Goal: Task Accomplishment & Management: Use online tool/utility

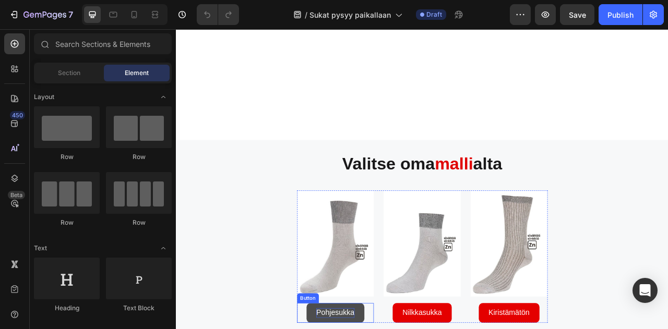
scroll to position [1618, 0]
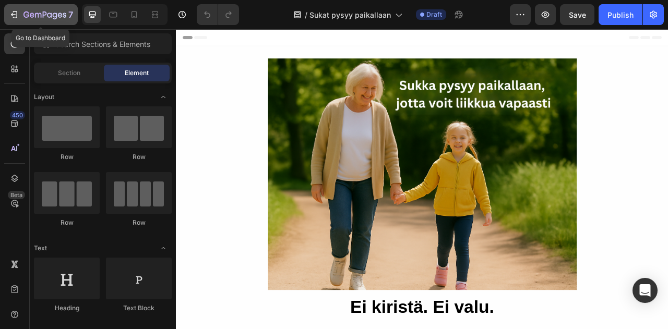
click at [12, 14] on icon "button" at bounding box center [13, 14] width 5 height 3
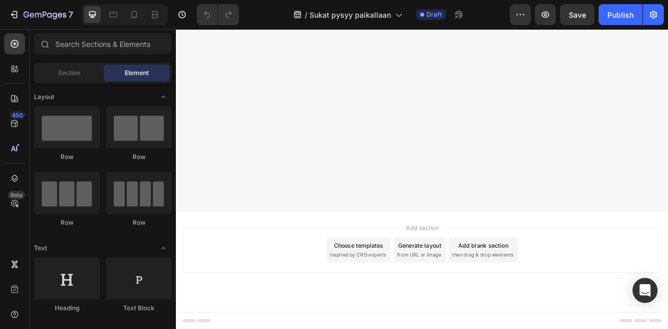
scroll to position [1148, 0]
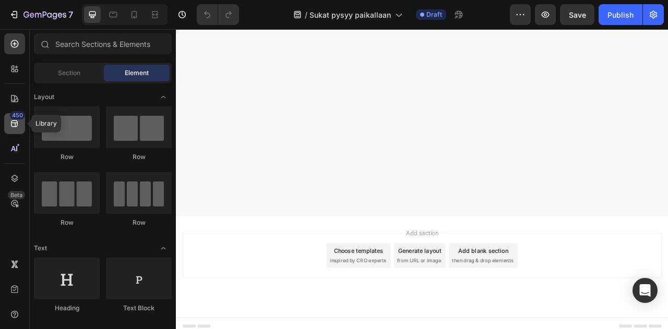
click at [19, 124] on icon at bounding box center [14, 123] width 10 height 10
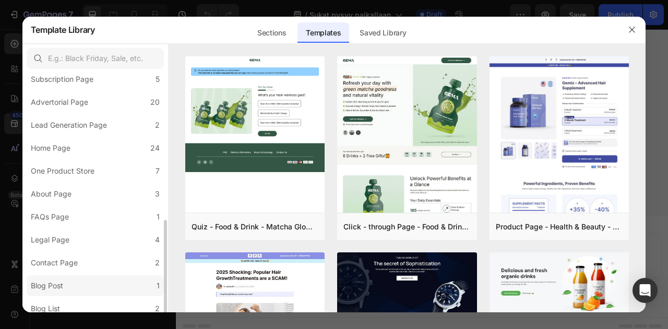
scroll to position [157, 0]
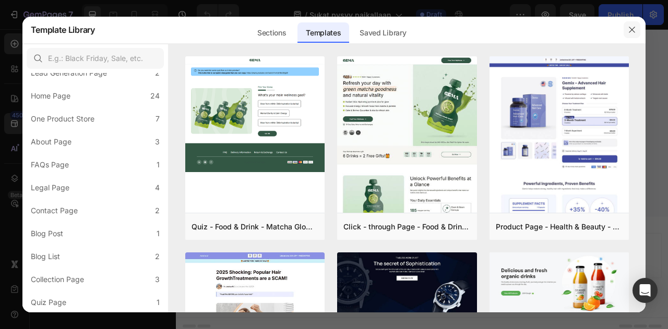
click at [635, 28] on icon "button" at bounding box center [632, 30] width 8 height 8
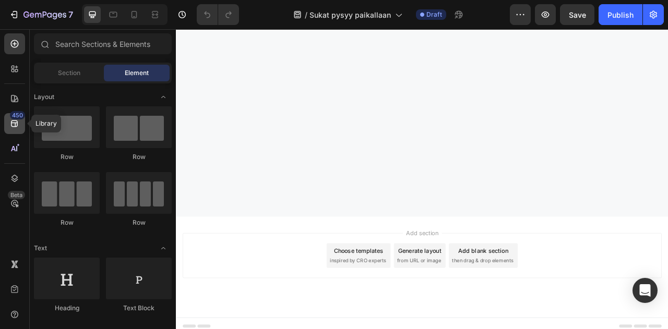
click at [17, 128] on icon at bounding box center [14, 123] width 10 height 10
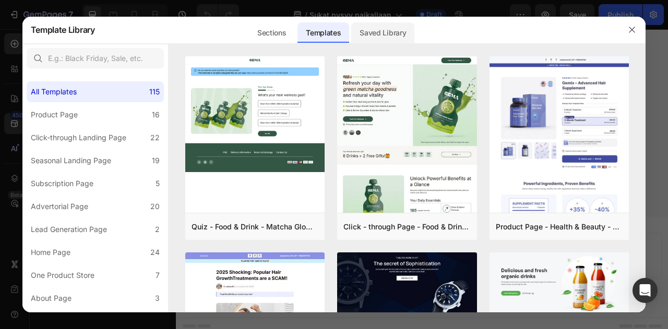
click at [393, 30] on div "Saved Library" at bounding box center [382, 32] width 63 height 21
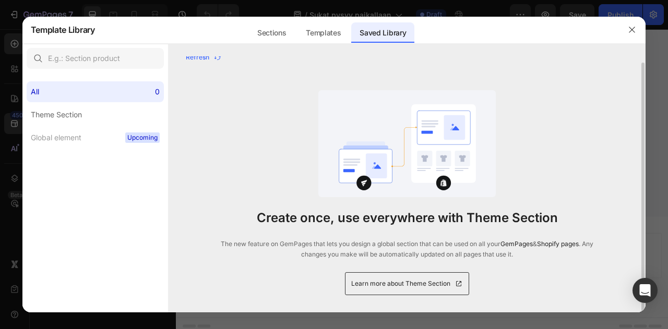
scroll to position [0, 0]
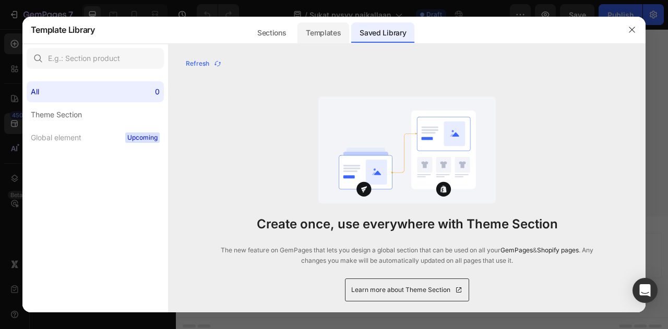
click at [323, 31] on div "Templates" at bounding box center [324, 32] width 52 height 21
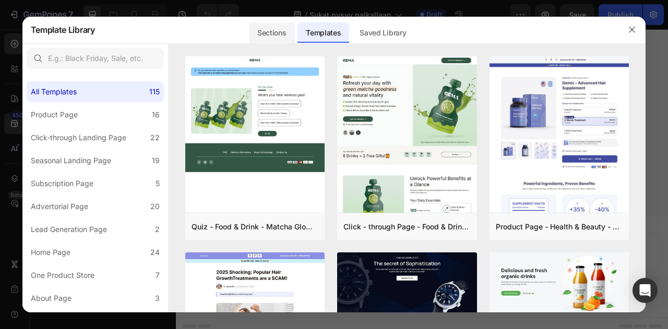
click at [277, 32] on div "Sections" at bounding box center [271, 32] width 45 height 21
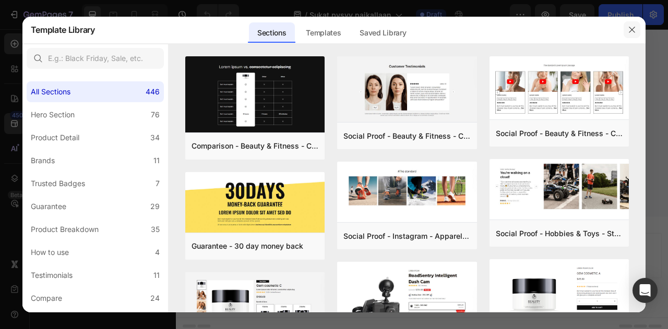
click at [633, 30] on icon "button" at bounding box center [632, 30] width 8 height 8
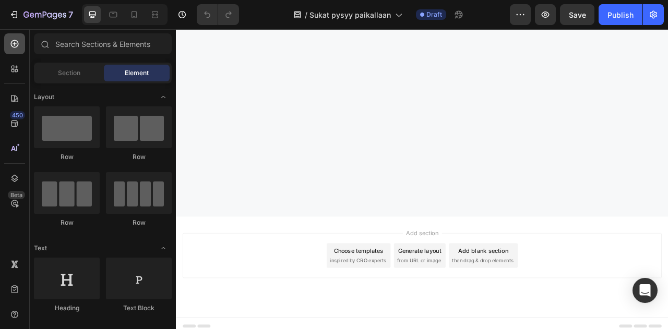
click at [15, 43] on icon at bounding box center [15, 44] width 4 height 4
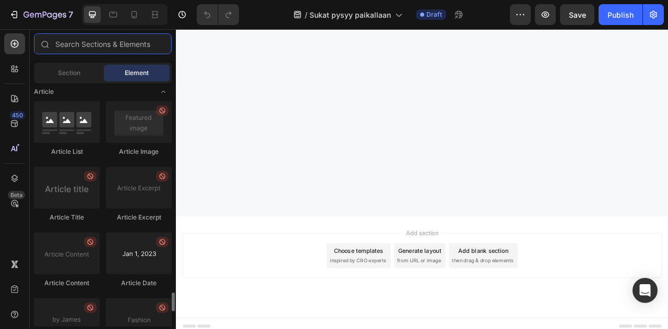
scroll to position [2850, 0]
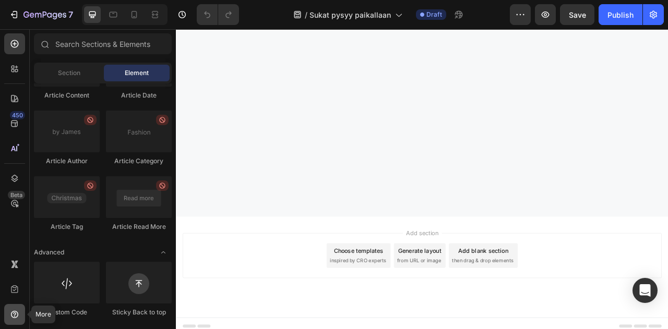
click at [16, 314] on icon at bounding box center [14, 314] width 3 height 3
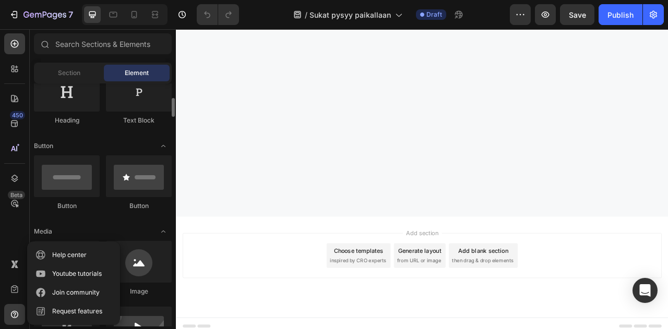
scroll to position [292, 0]
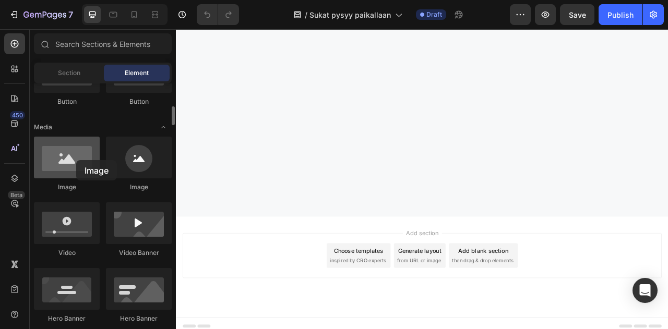
click at [76, 160] on div at bounding box center [67, 158] width 66 height 42
click at [77, 170] on div at bounding box center [67, 158] width 66 height 42
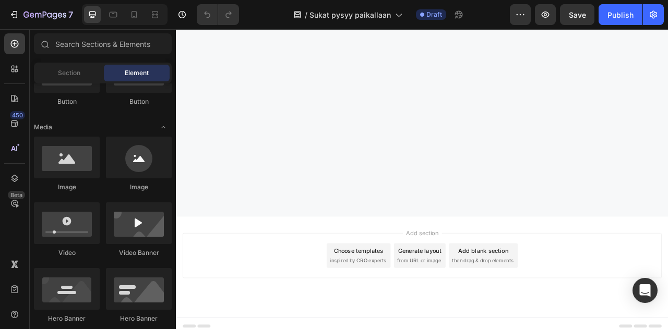
click at [378, 3] on img at bounding box center [489, 3] width 626 height 0
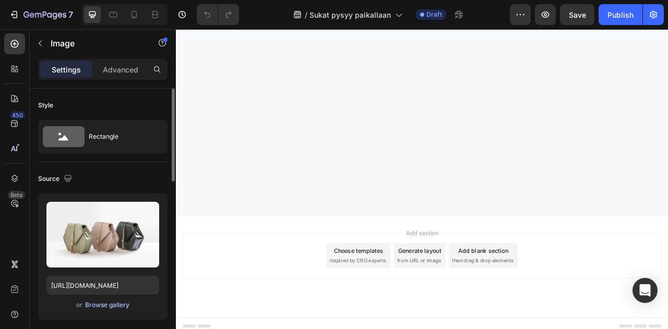
click at [115, 306] on div "Browse gallery" at bounding box center [107, 305] width 44 height 9
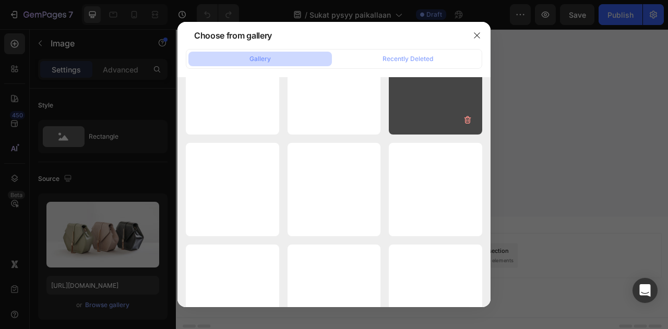
scroll to position [4147, 0]
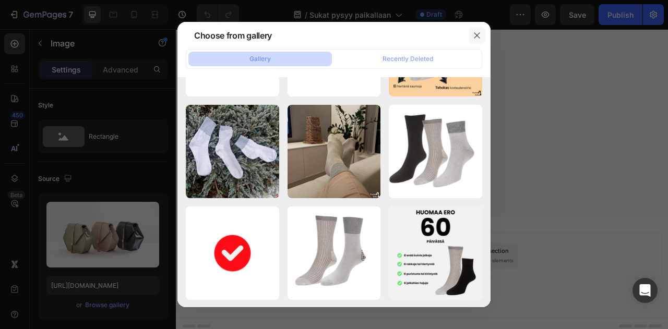
click at [479, 33] on icon "button" at bounding box center [477, 35] width 6 height 6
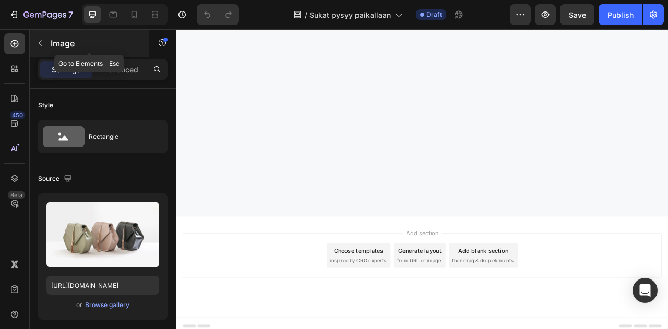
click at [39, 42] on icon "button" at bounding box center [40, 43] width 8 height 8
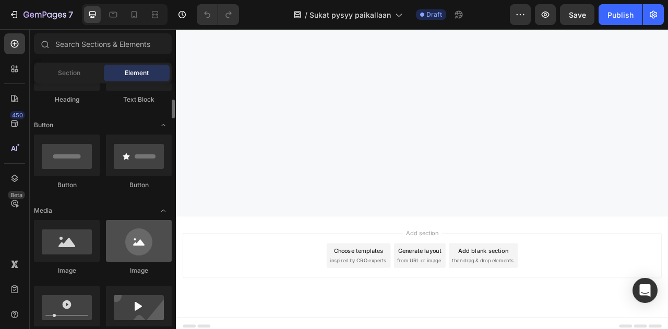
scroll to position [261, 0]
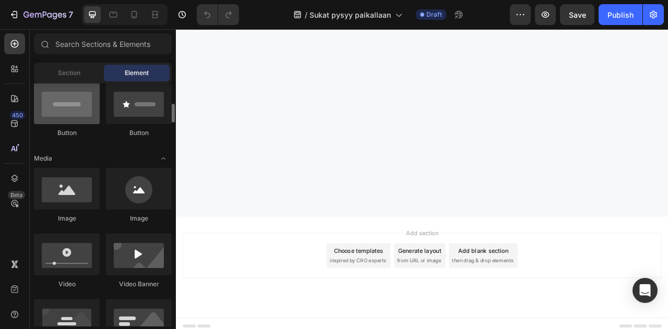
click at [77, 112] on div at bounding box center [67, 103] width 66 height 42
click at [64, 105] on div at bounding box center [67, 103] width 66 height 42
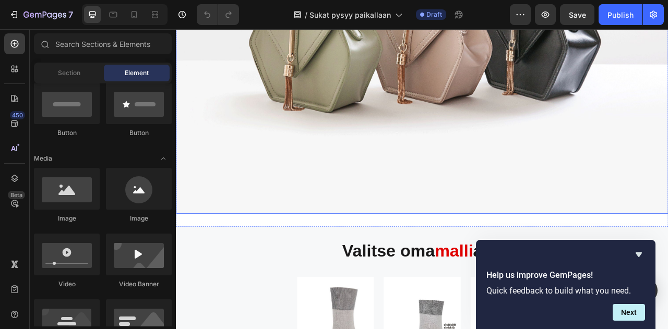
scroll to position [1148, 0]
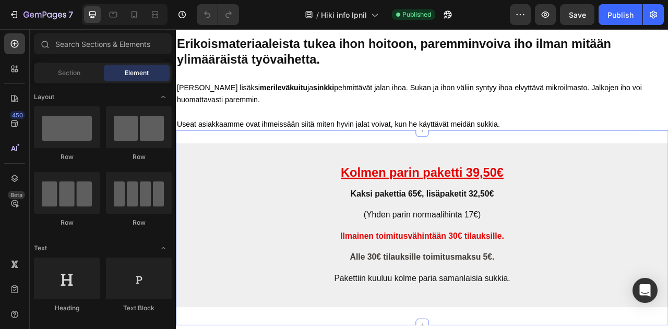
scroll to position [1305, 0]
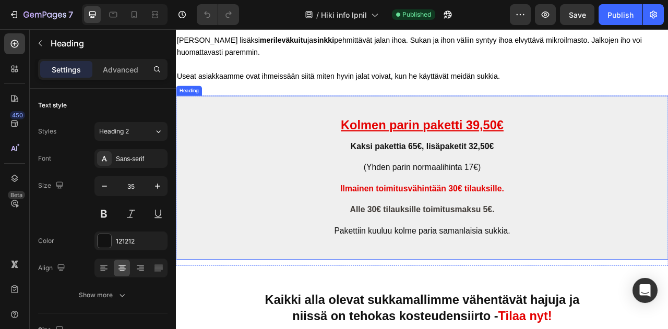
click at [525, 228] on strong "vähintään 30€ tilauksille." at bounding box center [532, 231] width 123 height 11
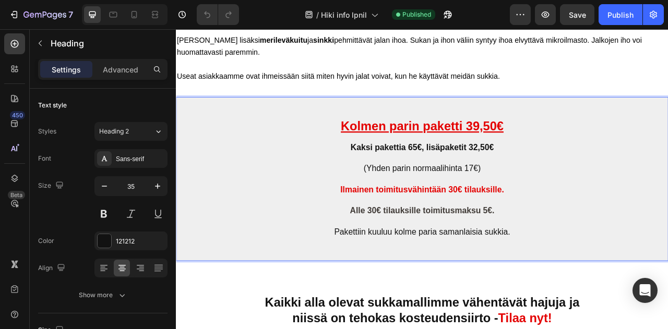
click at [648, 198] on h2 "⁠⁠⁠⁠⁠⁠⁠ Kolmen parin paketti 39,50€ Kaksi pakettia 65€, lisäpaketit 32,50€ (Yhd…" at bounding box center [489, 219] width 626 height 209
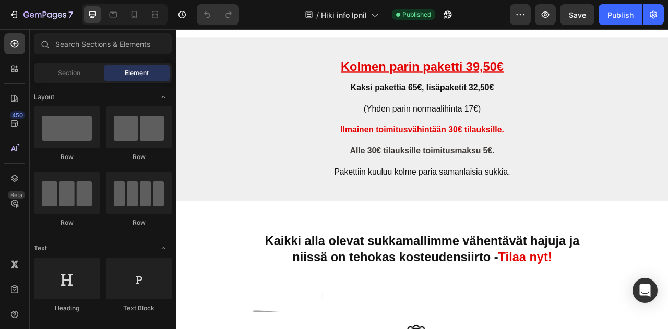
scroll to position [1357, 0]
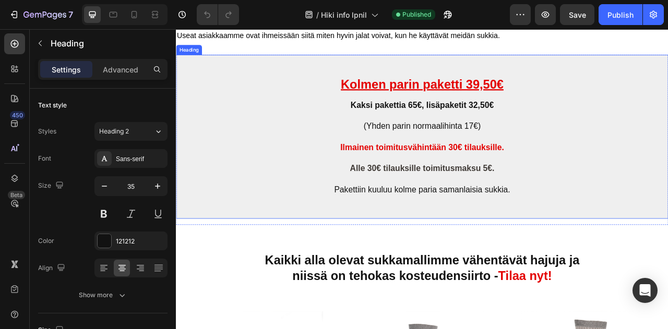
click at [269, 248] on h2 "Kolmen parin paketti 39,50€ Kaksi pakettia 65€, lisäpaketit 32,50€ (Yhden parin…" at bounding box center [489, 166] width 626 height 209
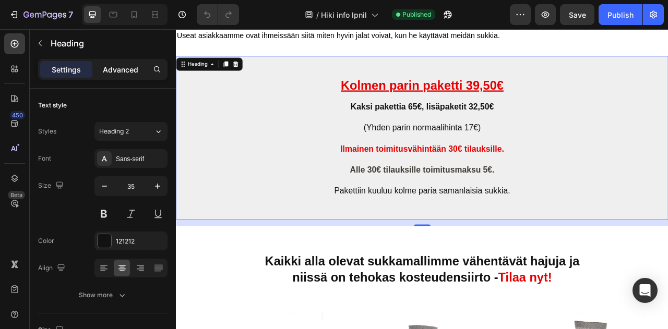
click at [121, 72] on p "Advanced" at bounding box center [120, 69] width 35 height 11
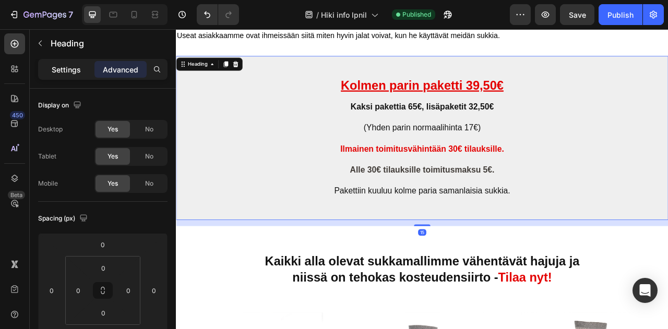
click at [76, 68] on p "Settings" at bounding box center [66, 69] width 29 height 11
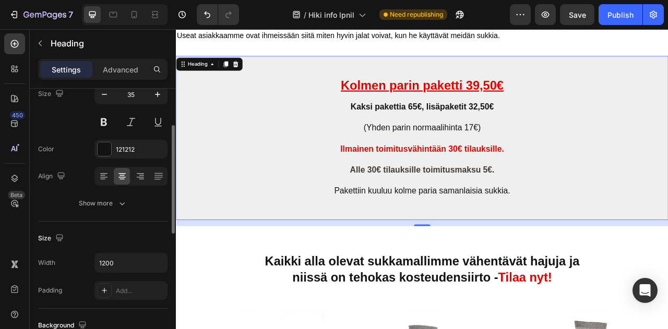
scroll to position [40, 0]
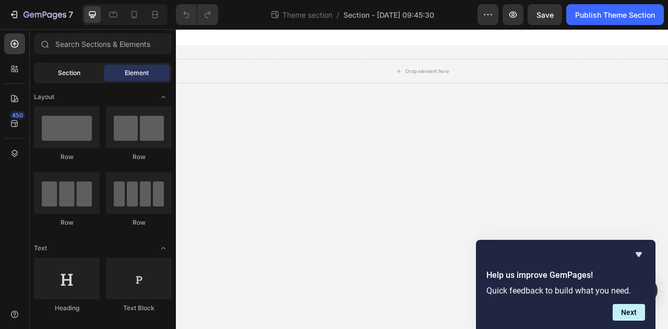
click at [76, 75] on span "Section" at bounding box center [69, 72] width 22 height 9
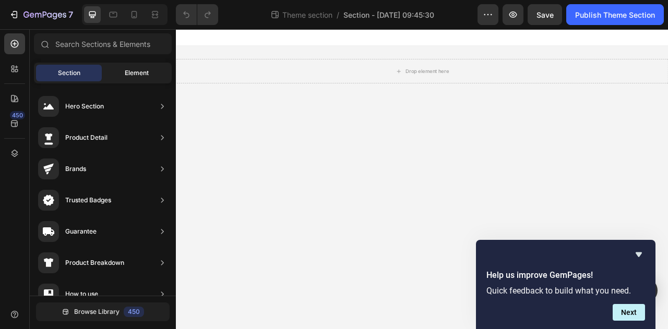
click at [140, 77] on span "Element" at bounding box center [137, 72] width 24 height 9
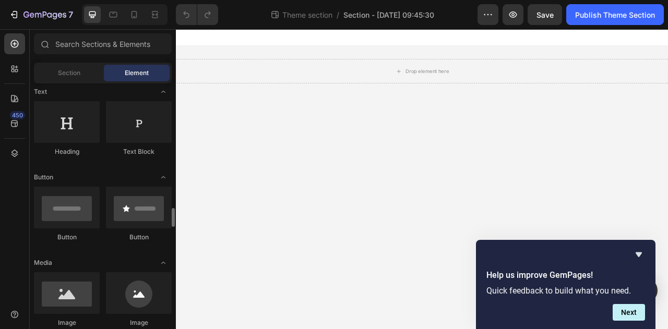
scroll to position [261, 0]
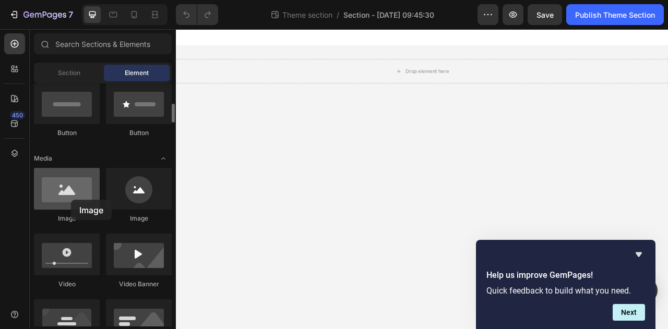
click at [71, 200] on div at bounding box center [67, 189] width 66 height 42
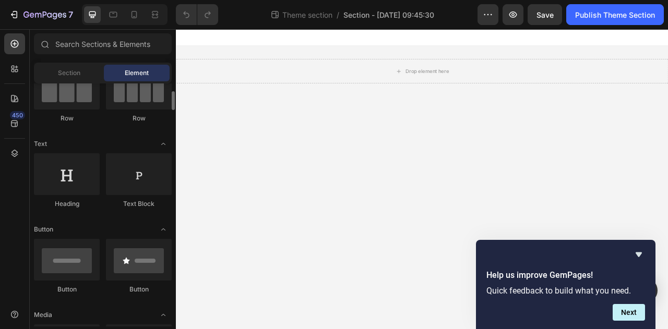
scroll to position [0, 0]
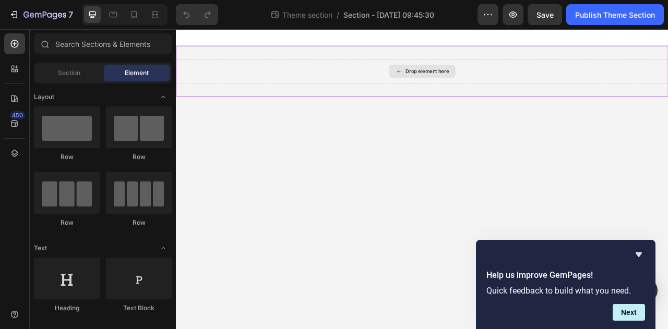
click at [514, 80] on div "Drop element here" at bounding box center [495, 82] width 55 height 8
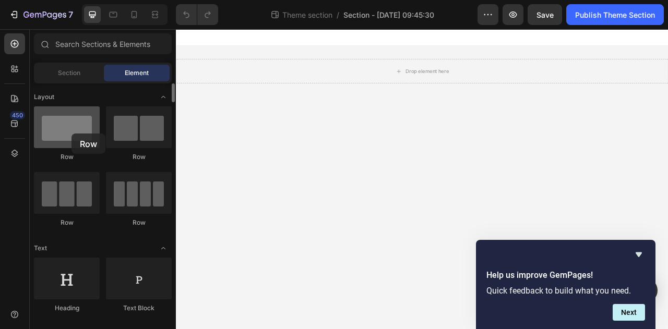
click at [72, 134] on div at bounding box center [67, 127] width 66 height 42
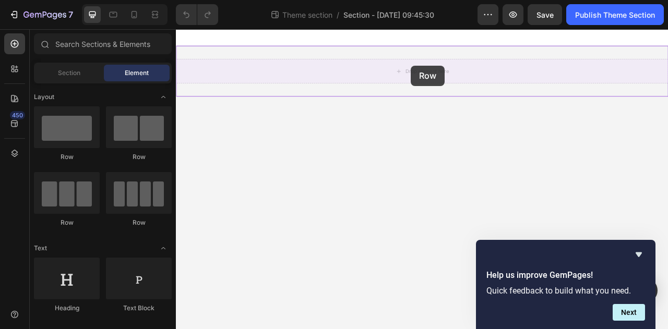
drag, startPoint x: 252, startPoint y: 159, endPoint x: 475, endPoint y: 76, distance: 238.0
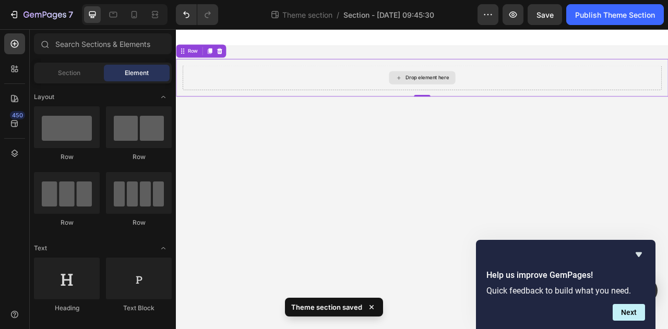
click at [524, 88] on div "Drop element here" at bounding box center [489, 90] width 85 height 17
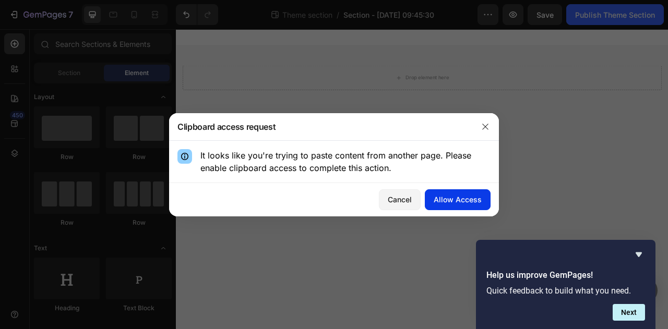
click at [451, 202] on div "Allow Access" at bounding box center [458, 199] width 48 height 11
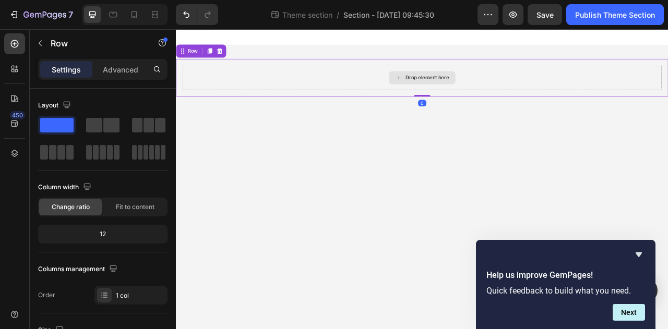
click at [667, 86] on div "Drop element here" at bounding box center [489, 90] width 610 height 31
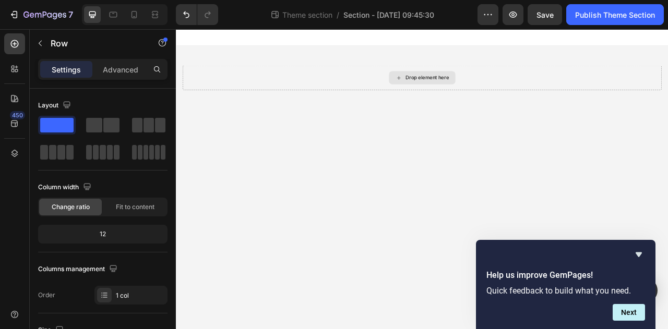
click at [460, 91] on icon at bounding box center [459, 91] width 4 height 4
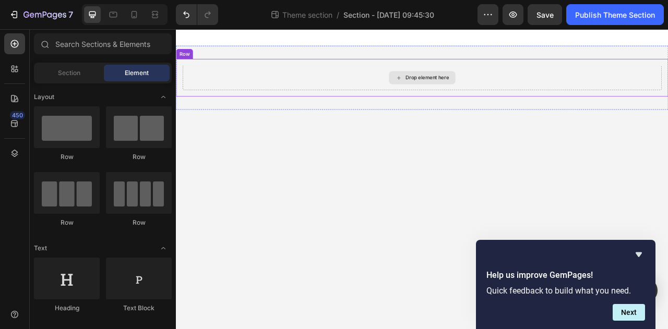
click at [522, 89] on div "Drop element here" at bounding box center [495, 91] width 55 height 8
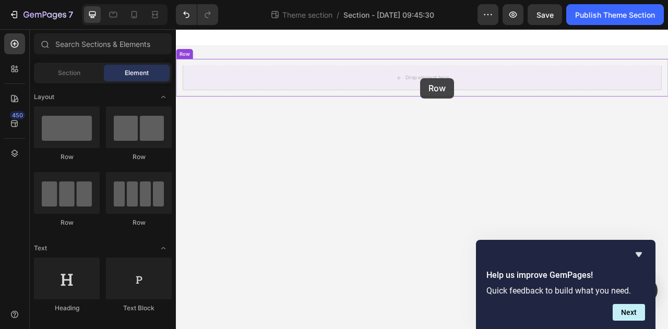
drag, startPoint x: 251, startPoint y: 170, endPoint x: 487, endPoint y: 91, distance: 248.3
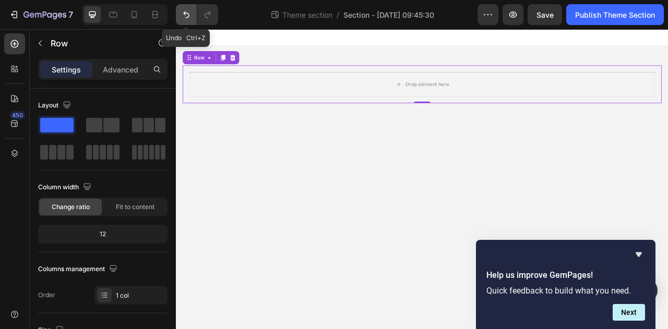
click at [187, 16] on icon "Undo/Redo" at bounding box center [186, 14] width 10 height 10
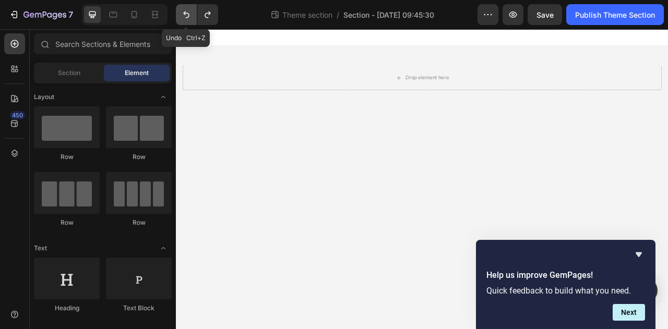
click at [187, 16] on icon "Undo/Redo" at bounding box center [186, 14] width 10 height 10
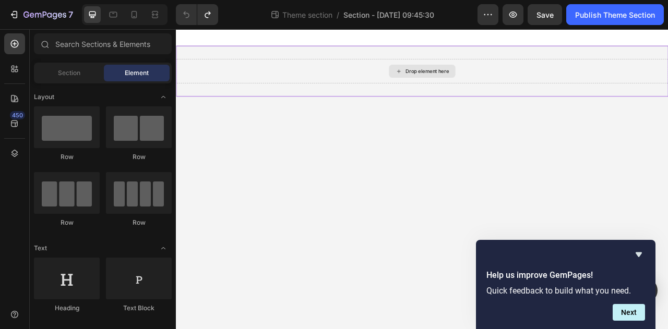
click at [578, 83] on div "Drop element here" at bounding box center [489, 82] width 626 height 31
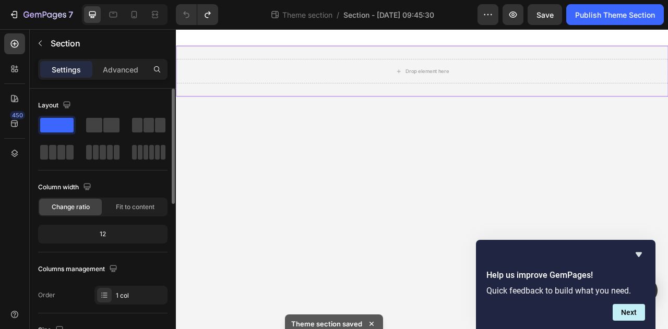
click at [58, 127] on span at bounding box center [56, 125] width 33 height 15
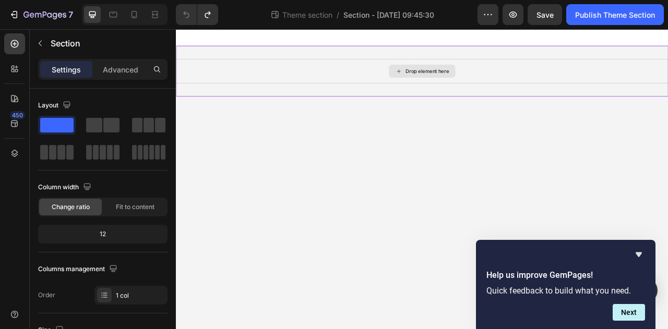
click at [505, 73] on div "Drop element here" at bounding box center [489, 82] width 626 height 31
click at [559, 80] on div "Drop element here" at bounding box center [489, 82] width 626 height 31
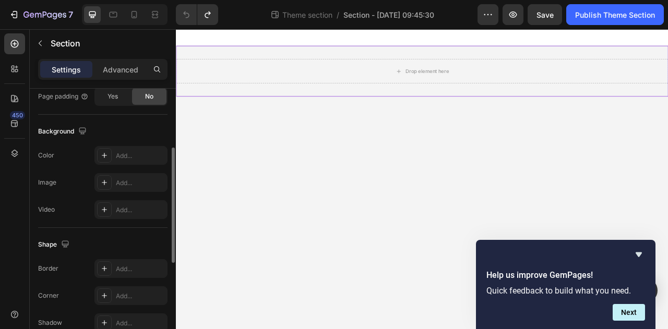
scroll to position [261, 0]
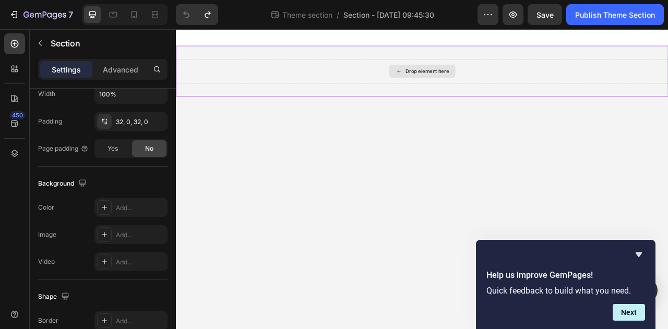
click at [472, 79] on div "Drop element here" at bounding box center [495, 82] width 55 height 8
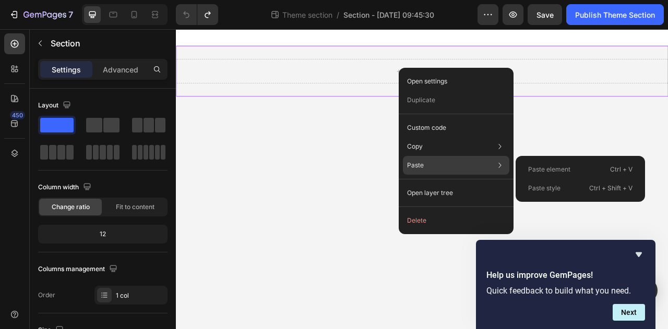
click at [416, 167] on p "Paste" at bounding box center [415, 165] width 17 height 9
click at [420, 164] on p "Paste" at bounding box center [415, 165] width 17 height 9
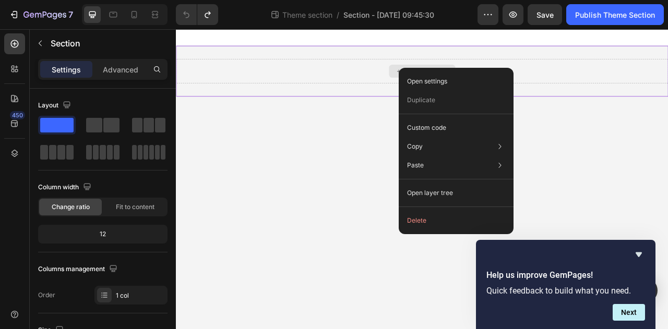
click at [660, 83] on div "Drop element here" at bounding box center [489, 82] width 626 height 31
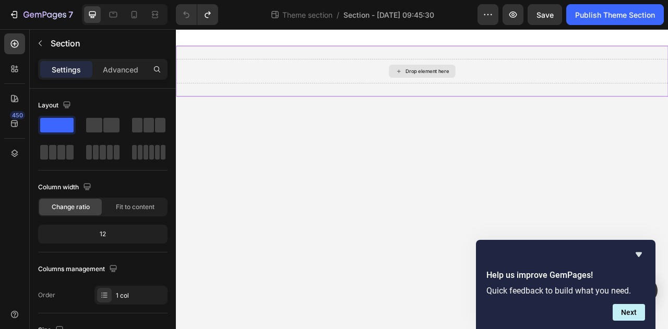
click at [602, 77] on div "Drop element here" at bounding box center [489, 82] width 626 height 31
click at [123, 68] on p "Advanced" at bounding box center [120, 69] width 35 height 11
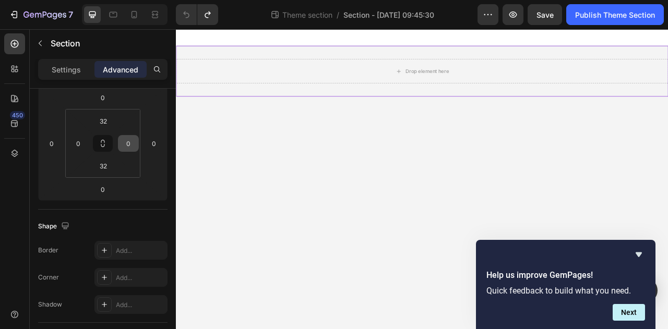
scroll to position [0, 0]
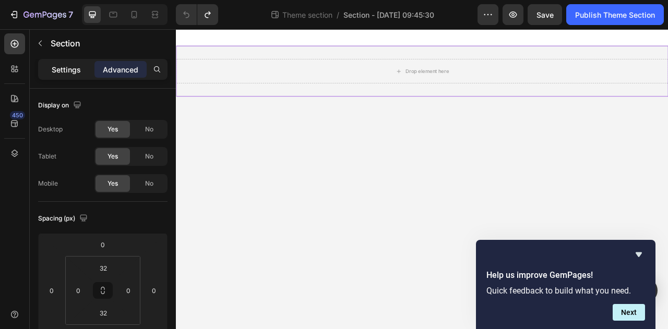
click at [69, 70] on p "Settings" at bounding box center [66, 69] width 29 height 11
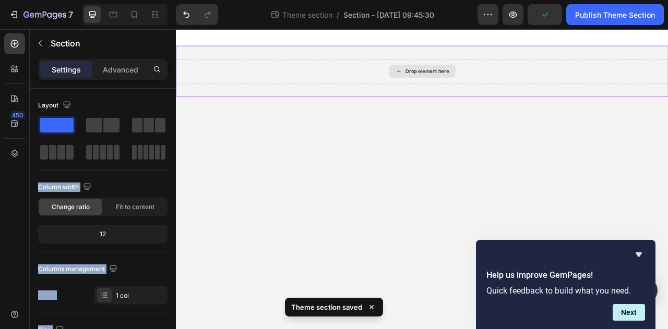
drag, startPoint x: 233, startPoint y: 153, endPoint x: 495, endPoint y: 80, distance: 272.2
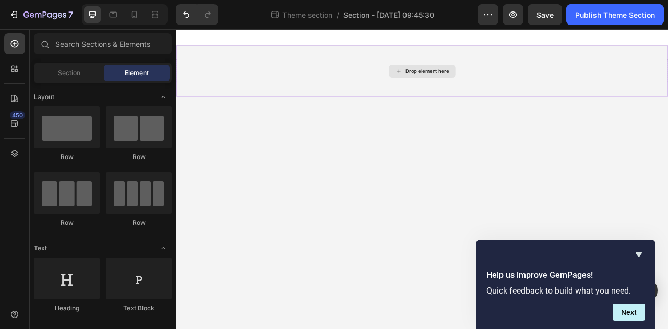
click at [456, 82] on icon at bounding box center [459, 82] width 8 height 9
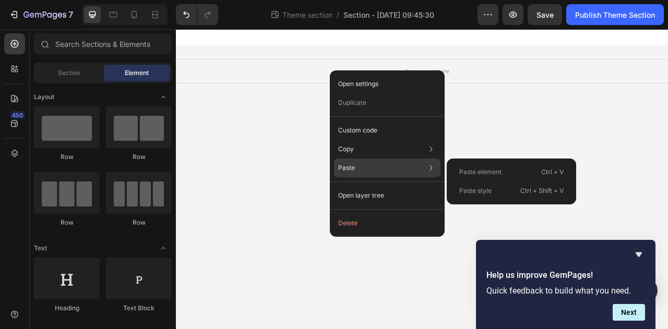
click at [363, 165] on div "Paste Paste element Ctrl + V Paste style Ctrl + Shift + V" at bounding box center [387, 168] width 106 height 19
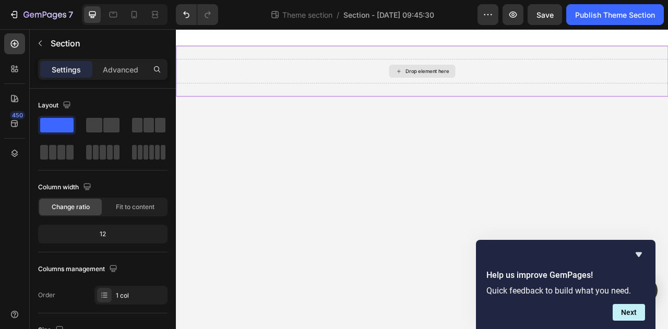
click at [655, 82] on div "Drop element here" at bounding box center [489, 82] width 626 height 31
click at [186, 18] on icon "Undo/Redo" at bounding box center [186, 14] width 10 height 10
click at [574, 87] on div "Drop element here" at bounding box center [489, 82] width 626 height 31
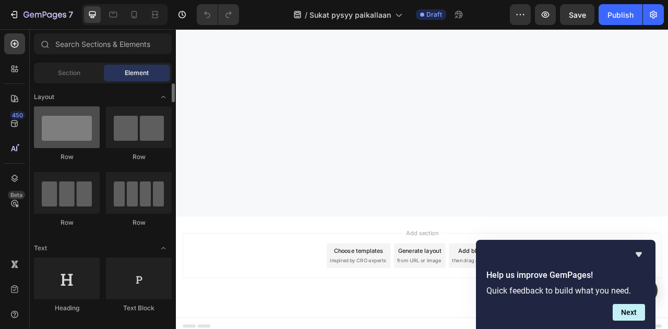
scroll to position [52, 0]
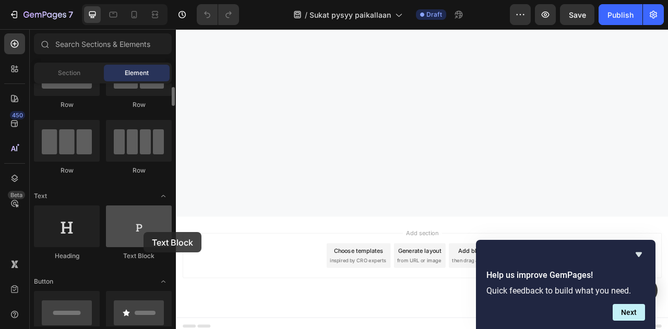
click at [144, 232] on div at bounding box center [139, 227] width 66 height 42
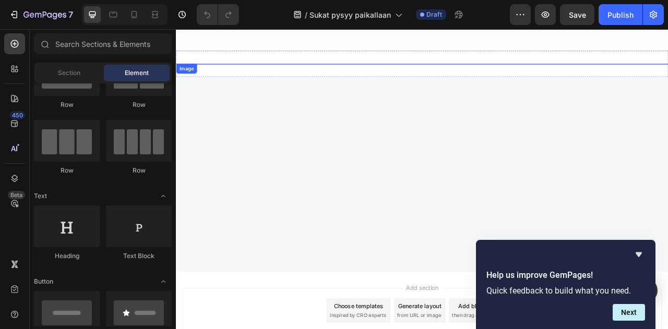
scroll to position [992, 0]
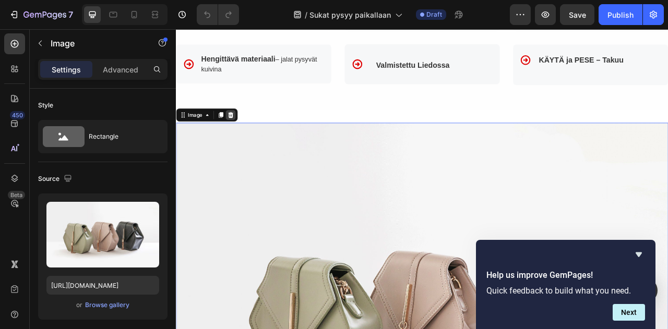
click at [247, 142] on icon at bounding box center [245, 138] width 7 height 7
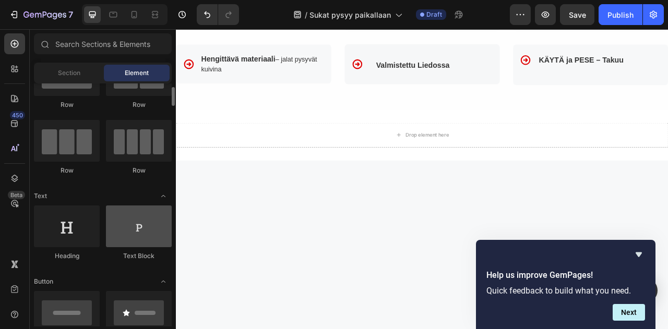
click at [142, 231] on div at bounding box center [139, 227] width 66 height 42
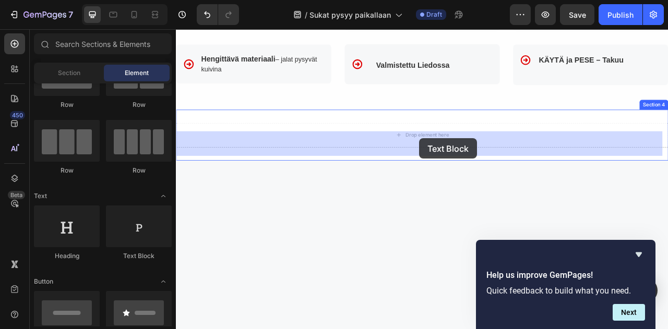
drag, startPoint x: 319, startPoint y: 260, endPoint x: 485, endPoint y: 168, distance: 190.4
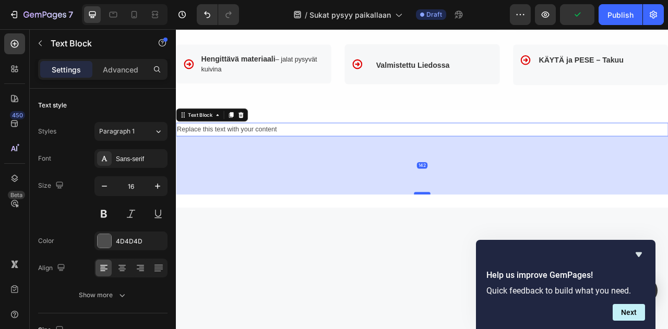
drag, startPoint x: 490, startPoint y: 175, endPoint x: 487, endPoint y: 249, distance: 74.2
click at [487, 240] on div at bounding box center [489, 237] width 21 height 3
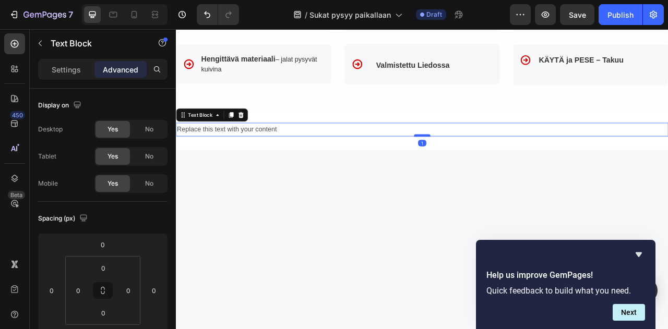
drag, startPoint x: 488, startPoint y: 248, endPoint x: 487, endPoint y: 175, distance: 73.6
click at [487, 166] on div at bounding box center [489, 164] width 21 height 3
type input "1"
click at [497, 165] on div "Replace this text with your content" at bounding box center [489, 156] width 626 height 17
click at [333, 164] on p "Replace this text with your content" at bounding box center [489, 156] width 624 height 15
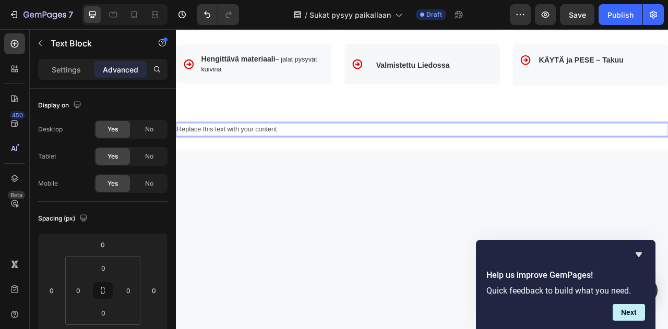
click at [215, 164] on p "Replace this text with your content" at bounding box center [489, 156] width 624 height 15
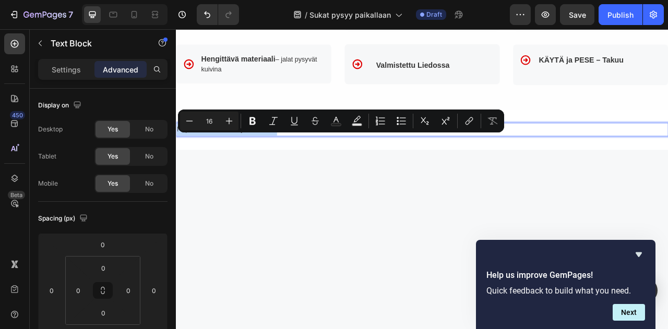
drag, startPoint x: 177, startPoint y: 167, endPoint x: 337, endPoint y: 175, distance: 159.9
click at [337, 164] on p "Replace this text with your content" at bounding box center [489, 156] width 624 height 15
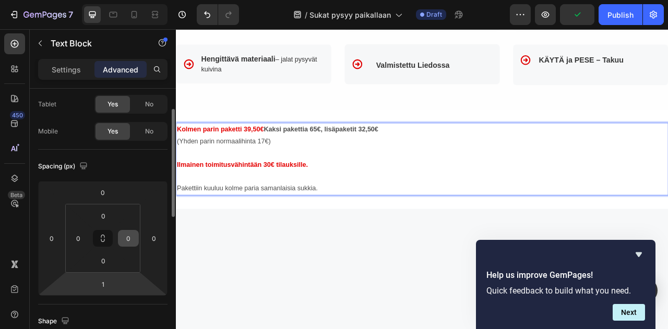
scroll to position [157, 0]
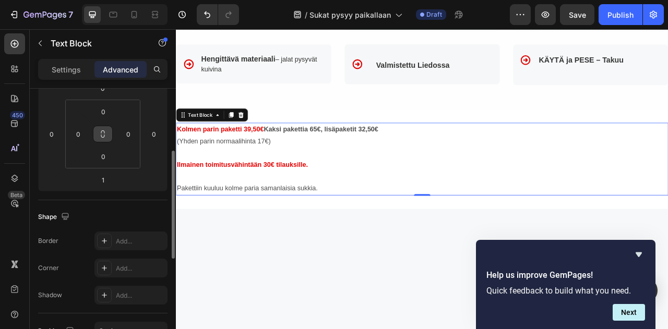
click at [103, 133] on icon at bounding box center [103, 134] width 8 height 8
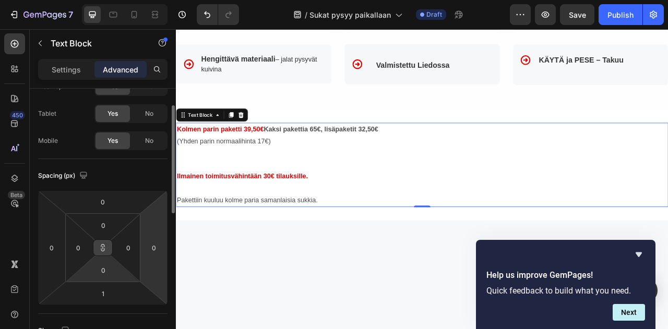
scroll to position [0, 0]
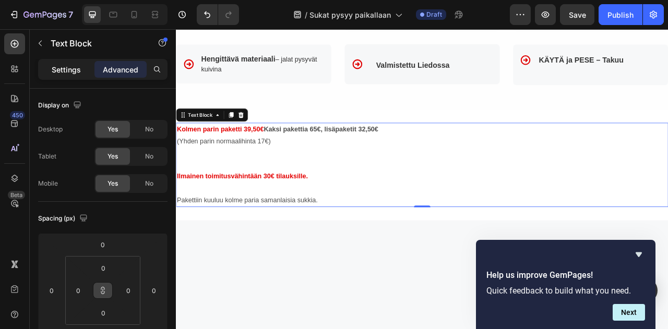
click at [67, 70] on p "Settings" at bounding box center [66, 69] width 29 height 11
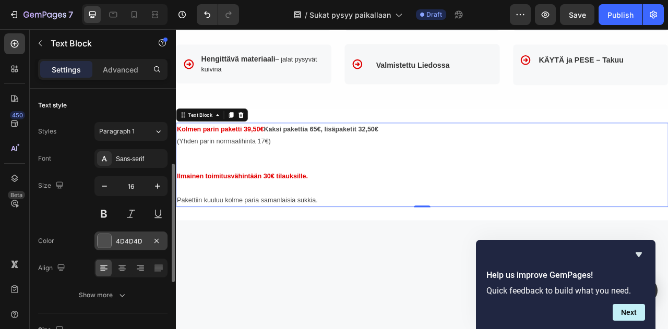
scroll to position [52, 0]
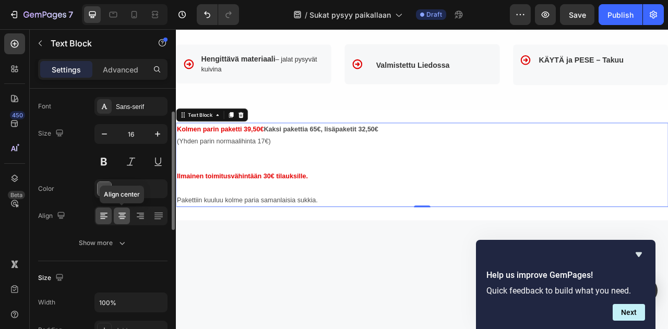
click at [123, 215] on icon at bounding box center [122, 215] width 5 height 1
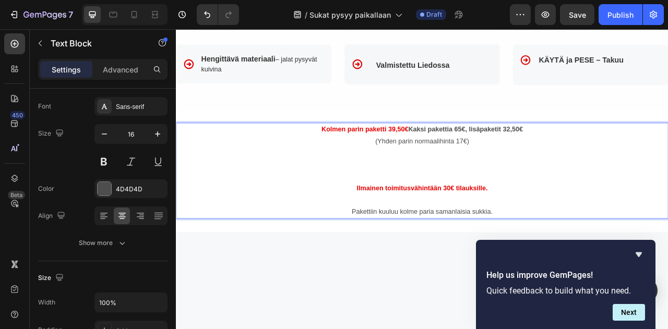
click at [471, 161] on strong "Kaksi pakettia 65€, lisäpaketit 32,50€" at bounding box center [544, 156] width 146 height 9
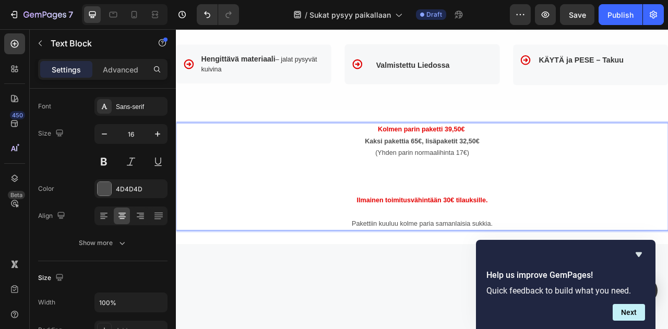
click at [501, 222] on p "(Yhden parin normaalihinta 17€)" at bounding box center [489, 209] width 624 height 60
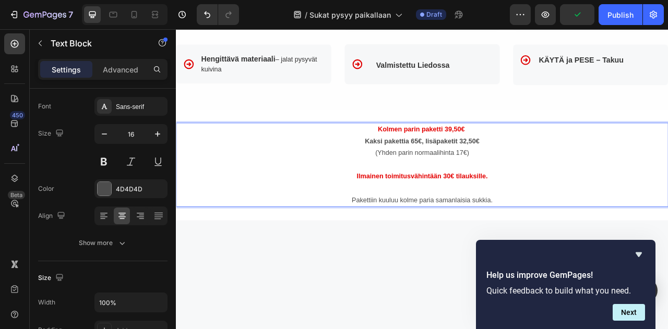
click at [426, 163] on p "Kolmen parin paketti 39,50€" at bounding box center [489, 156] width 624 height 15
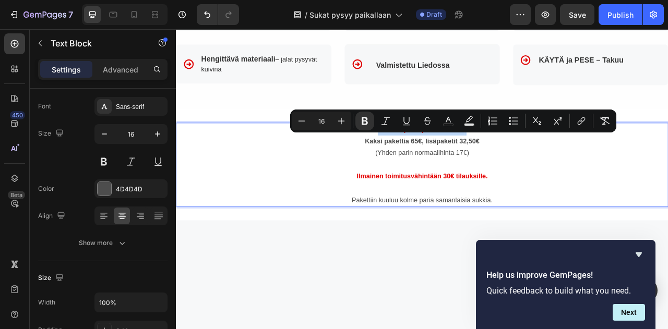
drag, startPoint x: 426, startPoint y: 170, endPoint x: 556, endPoint y: 170, distance: 130.5
click at [556, 164] on p "Kolmen parin paketti 39,50€" at bounding box center [489, 156] width 624 height 15
click at [339, 123] on icon "Editor contextual toolbar" at bounding box center [341, 121] width 10 height 10
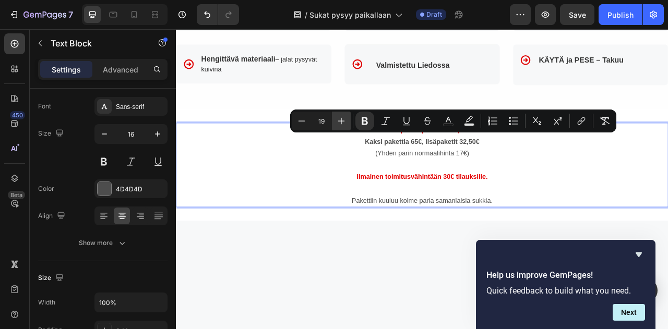
click at [339, 123] on icon "Editor contextual toolbar" at bounding box center [341, 121] width 10 height 10
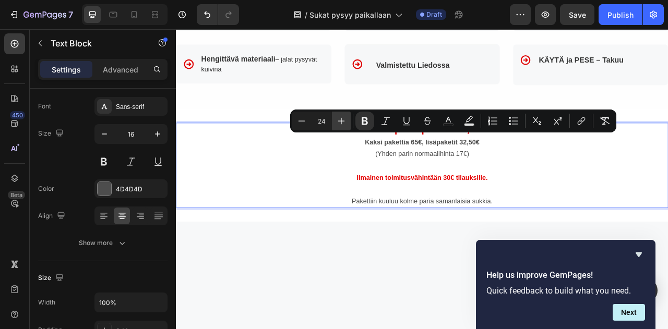
click at [343, 124] on icon "Editor contextual toolbar" at bounding box center [341, 121] width 10 height 10
type input "26"
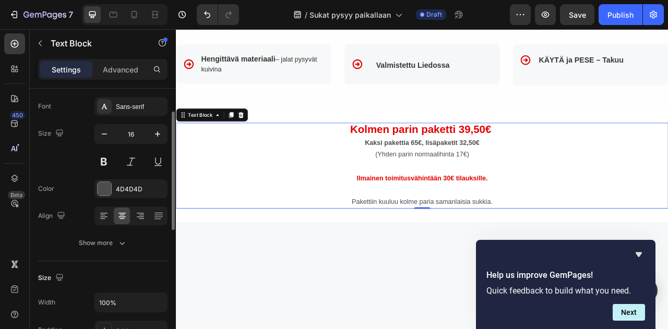
scroll to position [0, 0]
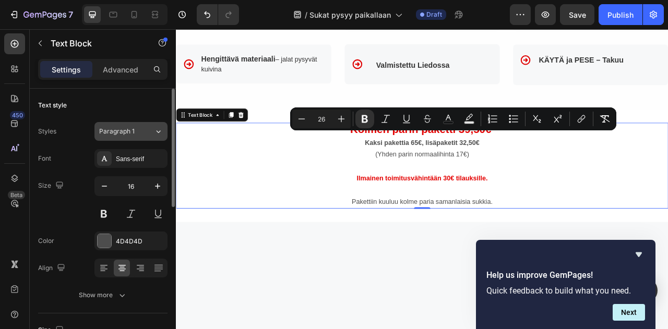
click at [158, 133] on icon at bounding box center [158, 131] width 9 height 10
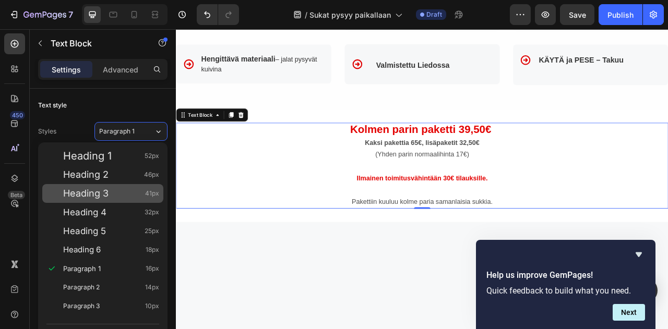
click at [101, 194] on span "Heading 3" at bounding box center [85, 193] width 45 height 10
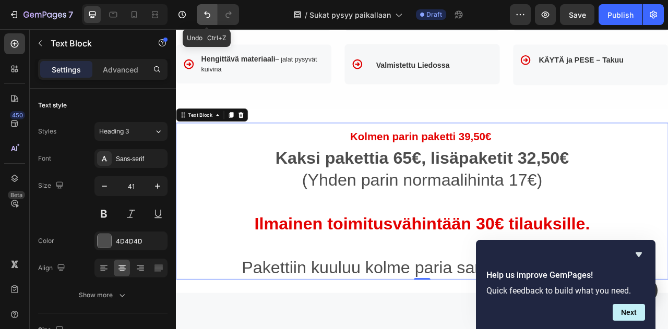
click at [204, 13] on icon "Undo/Redo" at bounding box center [207, 14] width 10 height 10
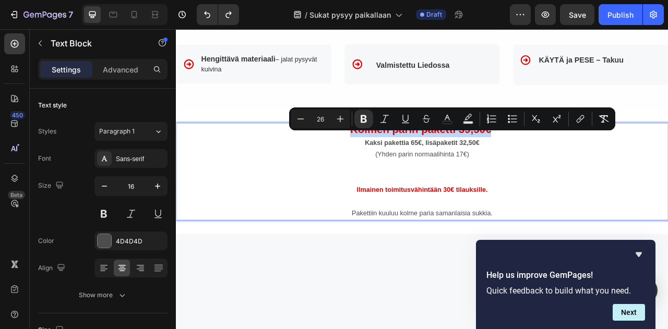
drag, startPoint x: 390, startPoint y: 165, endPoint x: 571, endPoint y: 170, distance: 180.7
click at [571, 167] on p "Kolmen parin paketti 39,50€" at bounding box center [489, 157] width 624 height 17
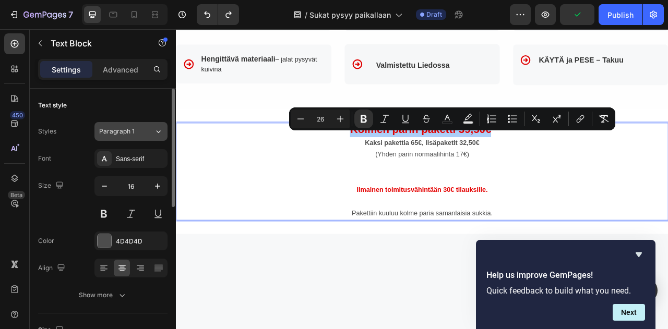
click at [159, 133] on icon at bounding box center [158, 131] width 9 height 10
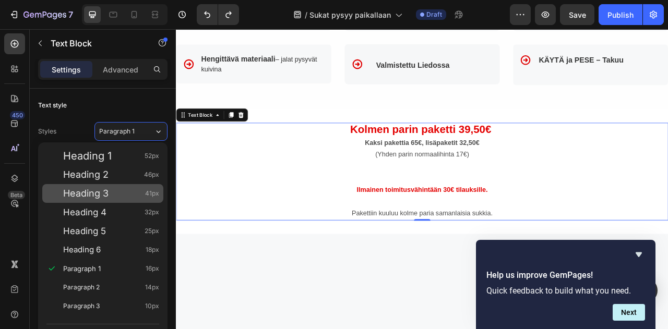
click at [90, 195] on span "Heading 3" at bounding box center [85, 193] width 45 height 10
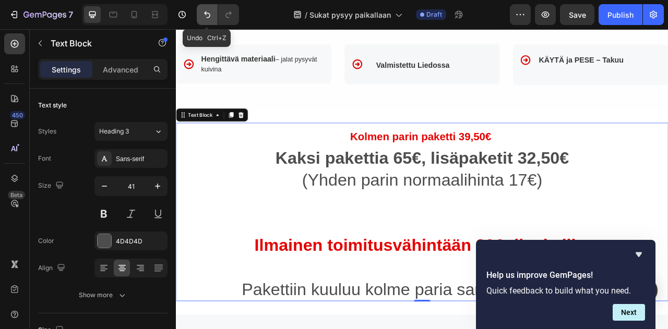
click at [212, 14] on icon "Undo/Redo" at bounding box center [207, 14] width 10 height 10
type input "16"
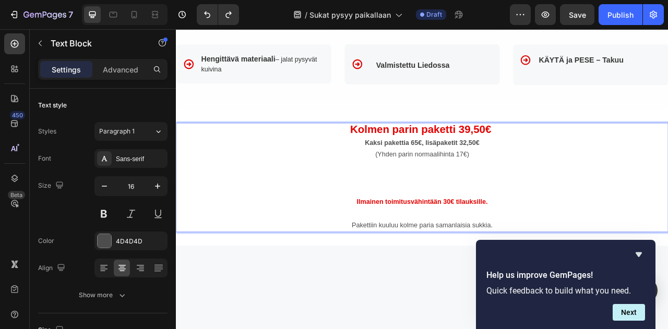
click at [518, 182] on p "Kaksi pakettia 65€, lisäpaketit 32,50€" at bounding box center [489, 174] width 624 height 15
click at [578, 167] on p "Kolmen parin paketti 39,50€" at bounding box center [489, 157] width 624 height 17
drag, startPoint x: 388, startPoint y: 168, endPoint x: 576, endPoint y: 173, distance: 188.0
click at [576, 167] on p "Kolmen parin paketti 39,50€" at bounding box center [489, 157] width 624 height 17
click at [610, 180] on p "Kaksi pakettia 65€, lisäpaketit 32,50€" at bounding box center [489, 174] width 624 height 15
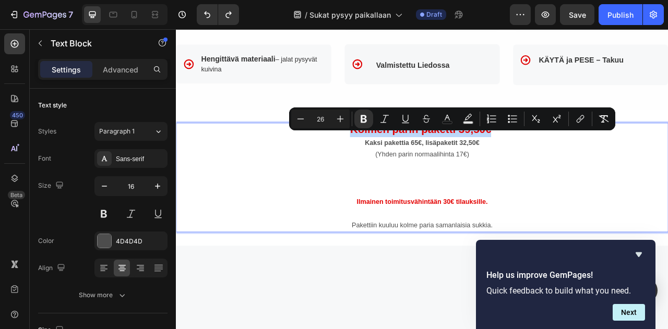
drag, startPoint x: 392, startPoint y: 168, endPoint x: 572, endPoint y: 170, distance: 179.6
click at [572, 167] on p "Kolmen parin paketti 39,50€" at bounding box center [489, 157] width 624 height 17
click at [341, 122] on icon "Editor contextual toolbar" at bounding box center [340, 119] width 10 height 10
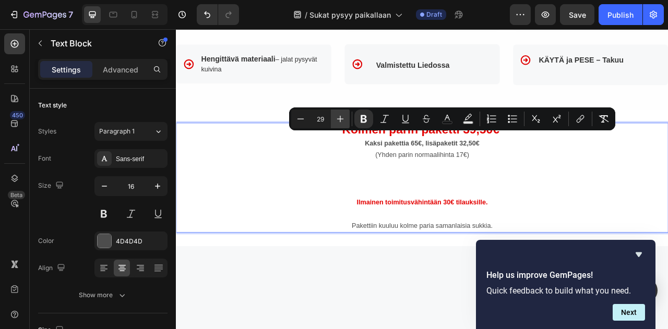
click at [341, 122] on icon "Editor contextual toolbar" at bounding box center [340, 119] width 10 height 10
click at [339, 121] on icon "Editor contextual toolbar" at bounding box center [340, 119] width 10 height 10
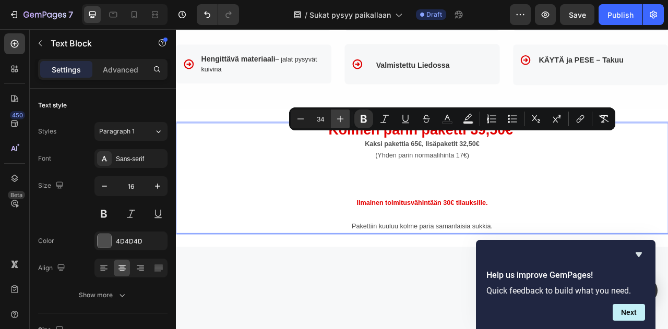
click at [339, 121] on icon "Editor contextual toolbar" at bounding box center [340, 119] width 10 height 10
type input "16"
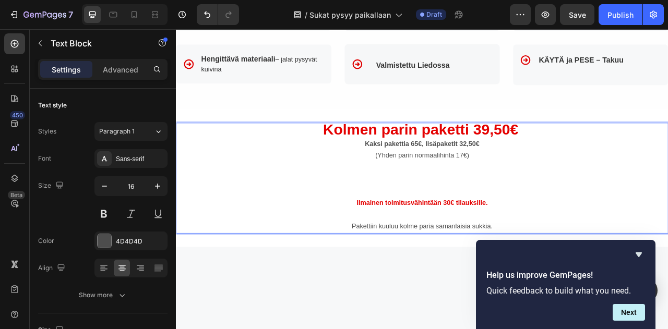
click at [507, 180] on strong "Kaksi pakettia 65€, lisäpaketit 32,50€" at bounding box center [489, 175] width 146 height 9
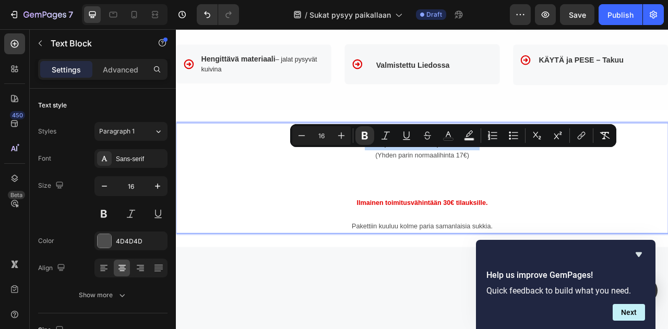
drag, startPoint x: 411, startPoint y: 191, endPoint x: 559, endPoint y: 190, distance: 148.3
click at [559, 183] on p "Kaksi pakettia 65€, lisäpaketit 32,50€" at bounding box center [489, 175] width 624 height 15
click at [343, 136] on icon "Editor contextual toolbar" at bounding box center [341, 136] width 7 height 7
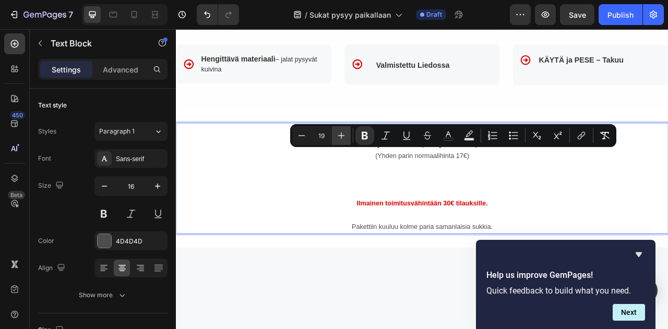
click at [343, 136] on icon "Editor contextual toolbar" at bounding box center [341, 136] width 7 height 7
type input "20"
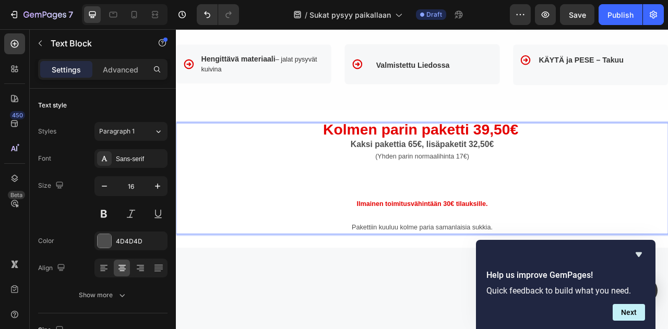
click at [638, 219] on p "(Yhden parin normaalihinta 17€)" at bounding box center [489, 214] width 624 height 60
drag, startPoint x: 420, startPoint y: 206, endPoint x: 523, endPoint y: 209, distance: 102.4
click at [523, 209] on p "(Yhden parin normaalihinta 17€) ⁠⁠⁠⁠⁠⁠⁠" at bounding box center [489, 214] width 624 height 60
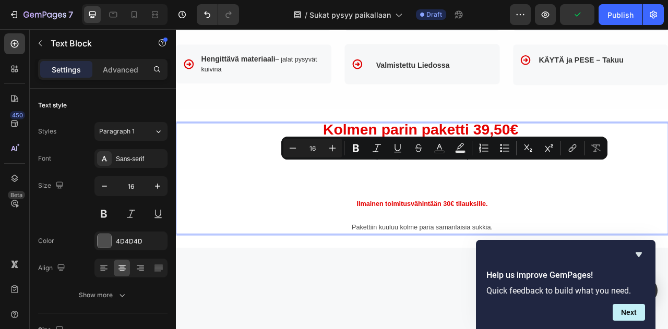
click at [568, 210] on p "(Yhden parin normaalihinta 17€)" at bounding box center [489, 214] width 624 height 60
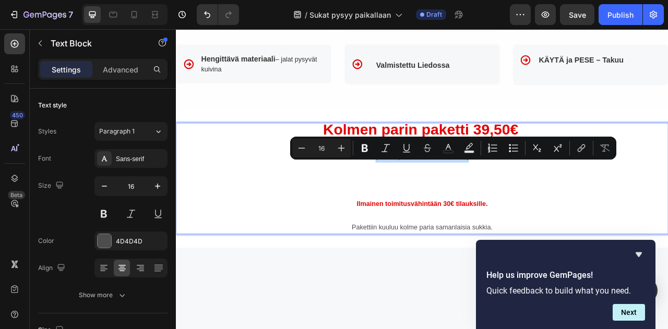
drag, startPoint x: 420, startPoint y: 206, endPoint x: 544, endPoint y: 207, distance: 124.3
click at [544, 207] on p "(Yhden parin normaalihinta 17€) ⁠⁠⁠⁠⁠⁠⁠" at bounding box center [489, 214] width 624 height 60
click at [343, 149] on icon "Editor contextual toolbar" at bounding box center [341, 148] width 10 height 10
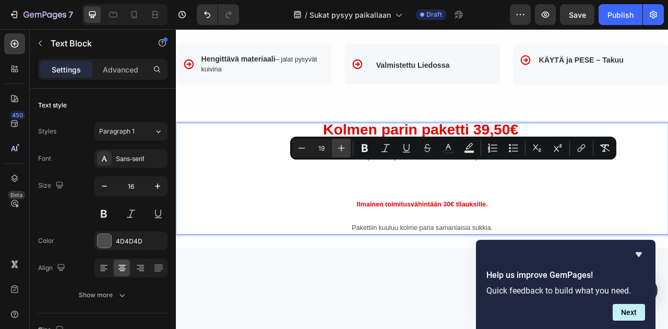
click at [343, 149] on icon "Editor contextual toolbar" at bounding box center [341, 148] width 10 height 10
type input "20"
drag, startPoint x: 607, startPoint y: 231, endPoint x: 591, endPoint y: 211, distance: 25.3
click at [606, 228] on p "(Yhden parin normaalihinta 17€)" at bounding box center [489, 214] width 624 height 61
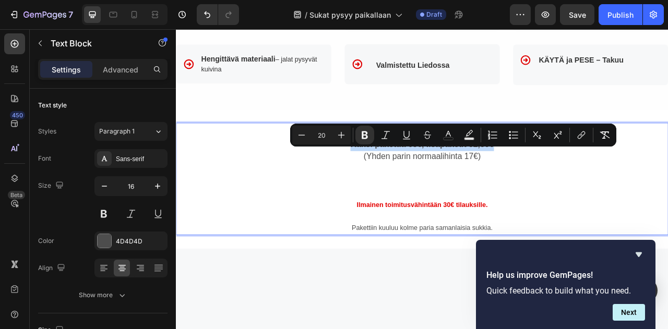
drag, startPoint x: 390, startPoint y: 190, endPoint x: 586, endPoint y: 191, distance: 196.3
click at [586, 184] on p "Kaksi pakettia 65€, lisäpaketit 32,50€" at bounding box center [489, 176] width 624 height 16
click at [341, 136] on icon "Editor contextual toolbar" at bounding box center [341, 135] width 7 height 7
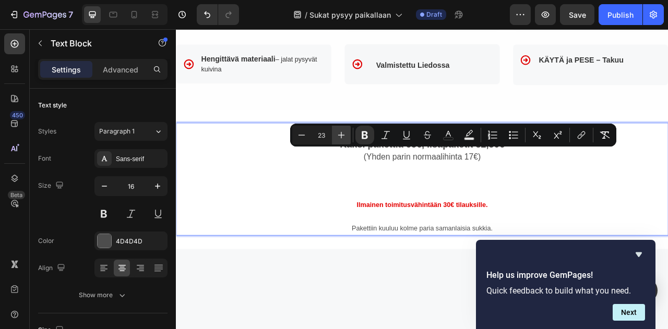
click at [341, 136] on icon "Editor contextual toolbar" at bounding box center [341, 135] width 7 height 7
type input "24"
click at [588, 213] on p "(Yhden parin normaalihinta 17€)" at bounding box center [489, 214] width 624 height 61
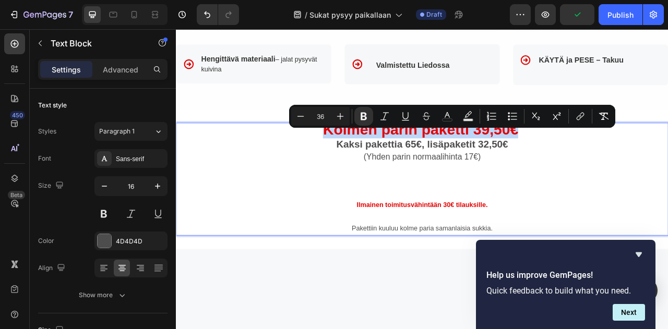
drag, startPoint x: 361, startPoint y: 171, endPoint x: 604, endPoint y: 170, distance: 242.7
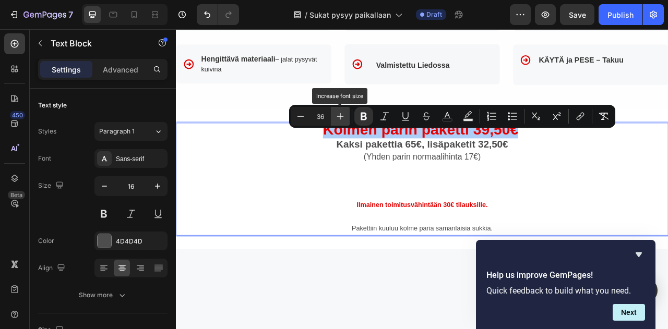
click at [340, 117] on icon "Editor contextual toolbar" at bounding box center [340, 116] width 10 height 10
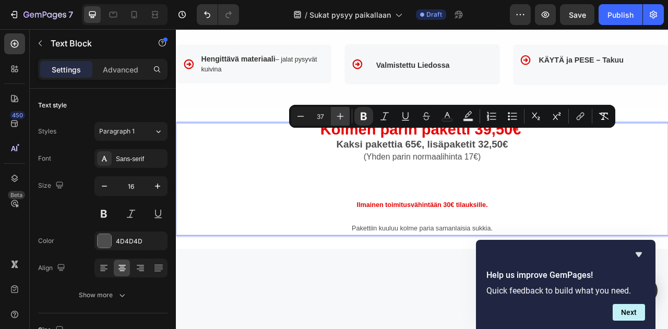
click at [340, 117] on icon "Editor contextual toolbar" at bounding box center [340, 116] width 10 height 10
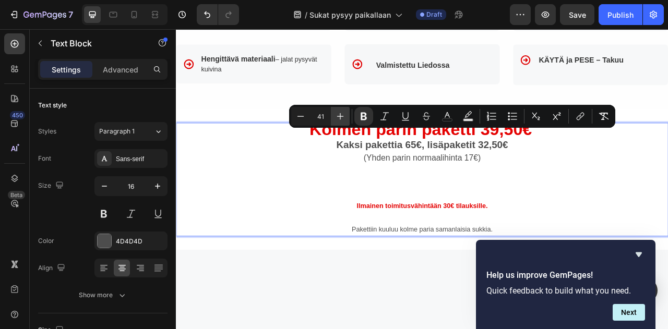
type input "42"
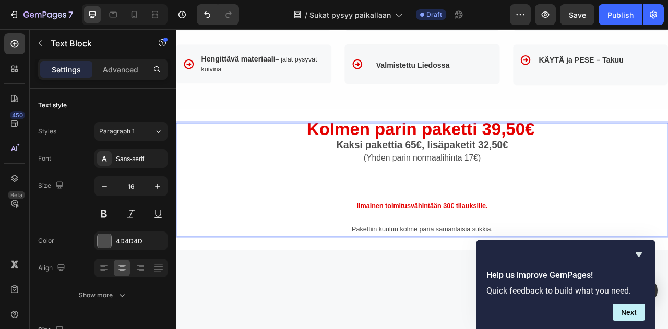
click at [642, 186] on p "Kaksi pakettia 65€, lisäpaketit 32,50€" at bounding box center [489, 177] width 624 height 17
click at [616, 183] on p "Kaksi pakettia 65€, lisäpaketit 32,50€" at bounding box center [489, 177] width 624 height 17
click at [515, 236] on p "(Yhden parin normaalihinta 17€)" at bounding box center [489, 215] width 624 height 61
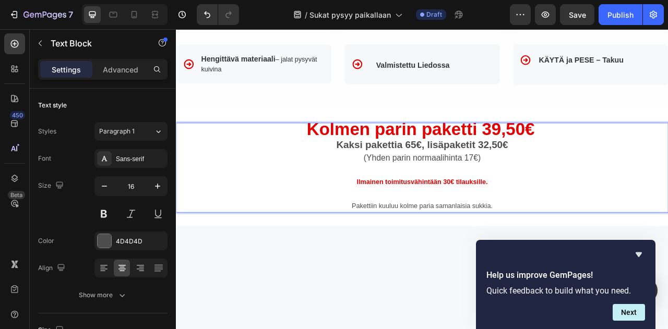
click at [607, 217] on p "(Yhden parin normaalihinta 17€)" at bounding box center [489, 200] width 624 height 31
click at [540, 186] on p "Kaksi pakettia 65€, lisäpaketit 32,50€" at bounding box center [489, 177] width 624 height 17
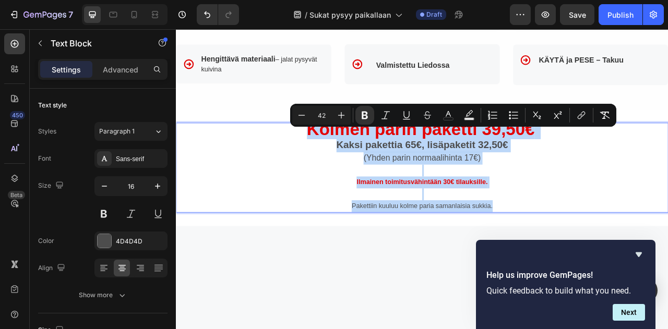
drag, startPoint x: 300, startPoint y: 170, endPoint x: 647, endPoint y: 270, distance: 361.3
click at [647, 263] on div "Kolmen parin paketti 39,50€ Kaksi pakettia 65€, lisäpaketit 32,50€ (Yhden parin…" at bounding box center [489, 205] width 626 height 115
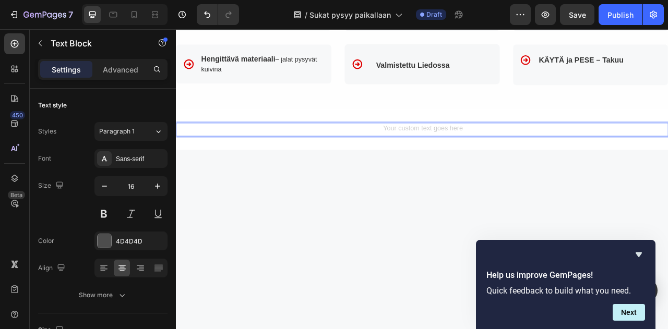
click at [384, 165] on div "Rich Text Editor. Editing area: main" at bounding box center [489, 156] width 626 height 17
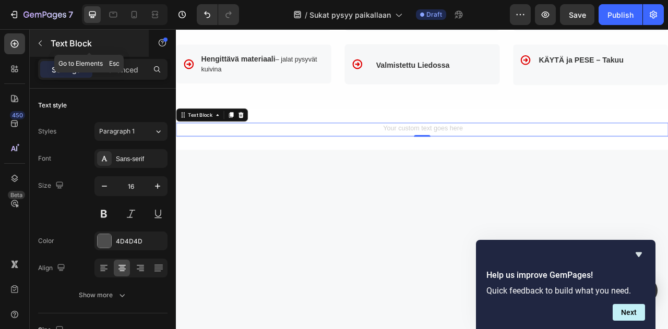
click at [43, 44] on icon "button" at bounding box center [40, 43] width 8 height 8
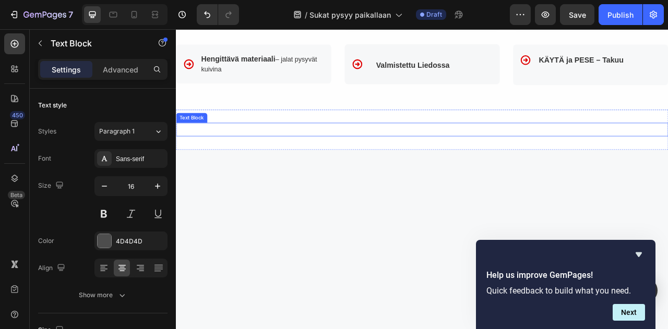
click at [514, 164] on p "Rich Text Editor. Editing area: main" at bounding box center [489, 156] width 624 height 15
click at [260, 142] on icon at bounding box center [258, 138] width 7 height 7
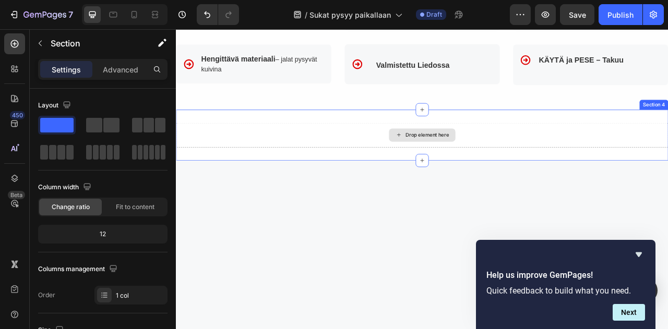
click at [537, 174] on div "Drop element here" at bounding box center [489, 163] width 626 height 31
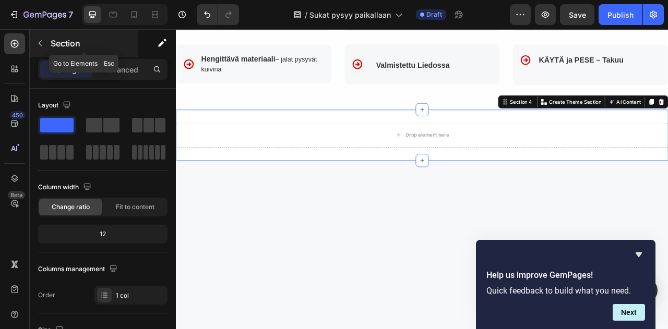
click at [40, 44] on icon "button" at bounding box center [40, 44] width 3 height 6
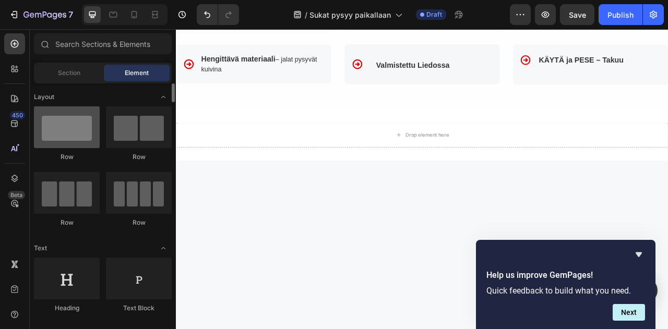
click at [67, 133] on div at bounding box center [67, 127] width 66 height 42
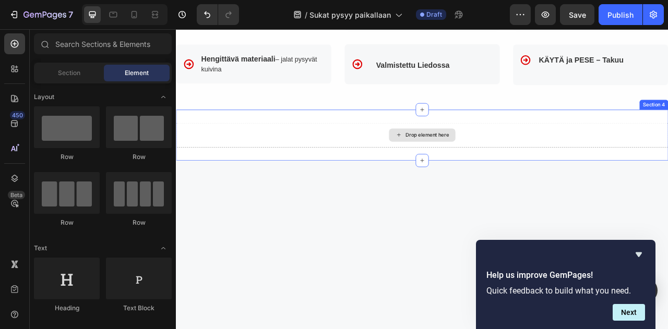
click at [503, 172] on div "Drop element here" at bounding box center [489, 164] width 85 height 17
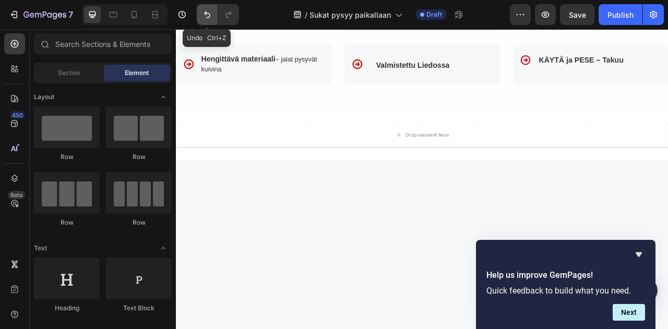
click at [207, 15] on icon "Undo/Redo" at bounding box center [207, 14] width 10 height 10
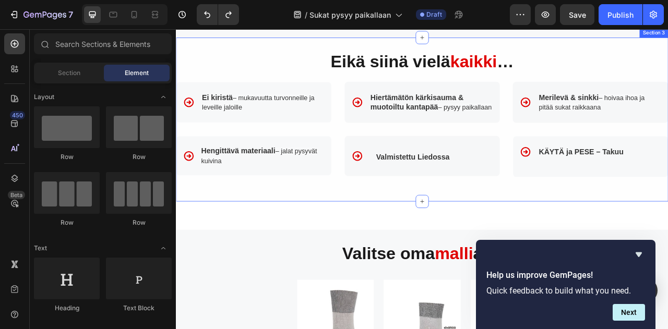
scroll to position [940, 0]
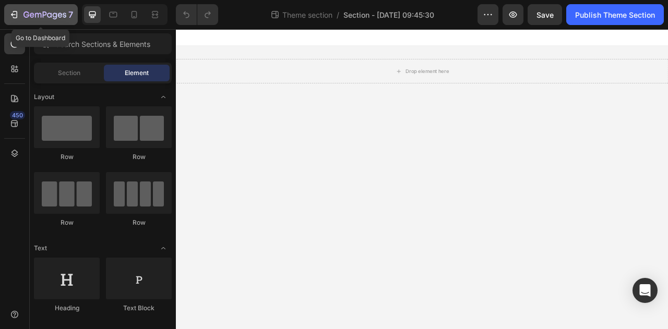
click at [37, 13] on icon "button" at bounding box center [44, 15] width 43 height 9
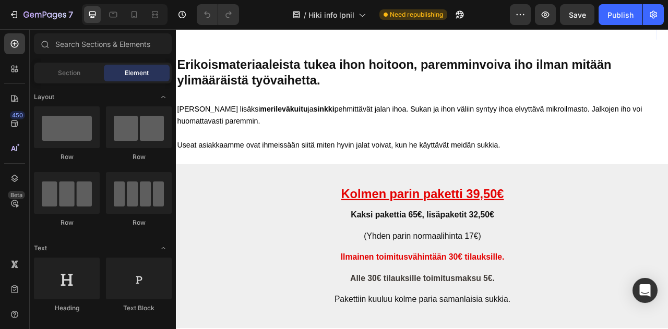
scroll to position [1566, 0]
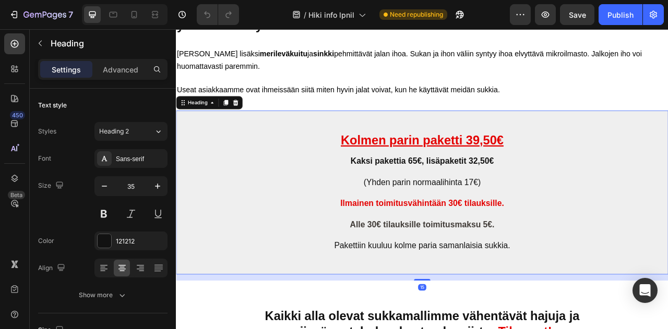
click at [663, 210] on h2 "Kolmen parin paketti 39,50€ Kaksi pakettia 65€, lisäpaketit 32,50€ (Yhden parin…" at bounding box center [489, 237] width 626 height 209
click at [241, 121] on icon at bounding box center [239, 122] width 6 height 7
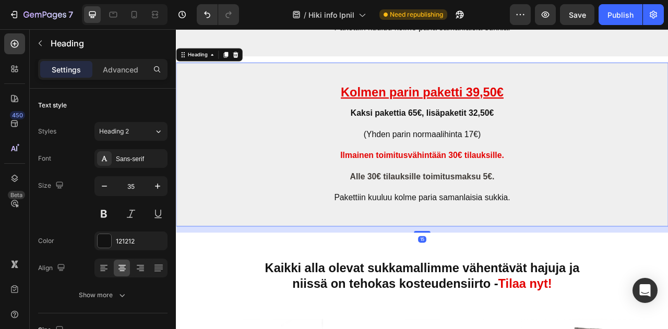
scroll to position [1846, 0]
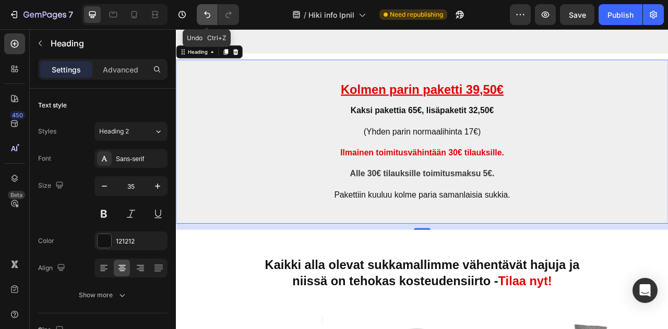
click at [203, 15] on icon "Undo/Redo" at bounding box center [207, 14] width 10 height 10
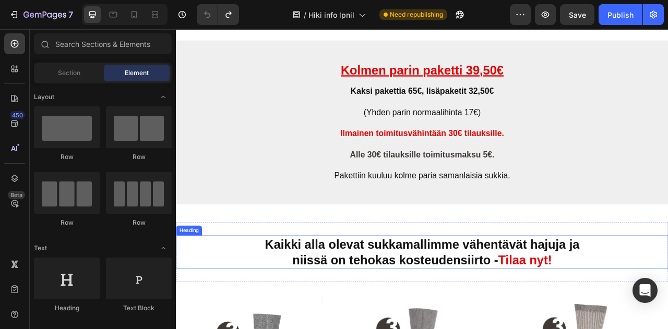
scroll to position [1533, 0]
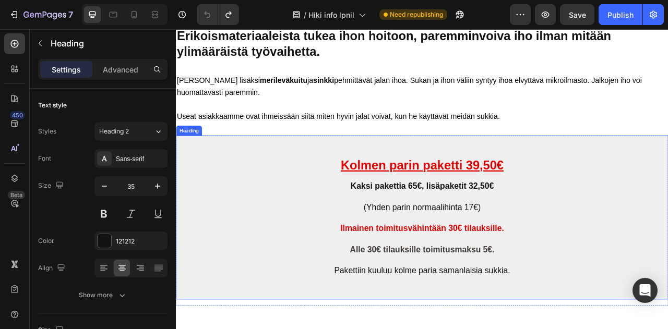
click at [638, 235] on h2 "Kolmen parin paketti 39,50€ Kaksi pakettia 65€, lisäpaketit 32,50€ (Yhden parin…" at bounding box center [489, 268] width 626 height 209
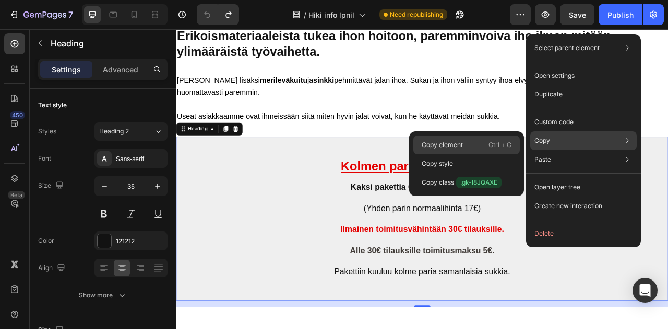
click at [439, 144] on p "Copy element" at bounding box center [442, 144] width 41 height 9
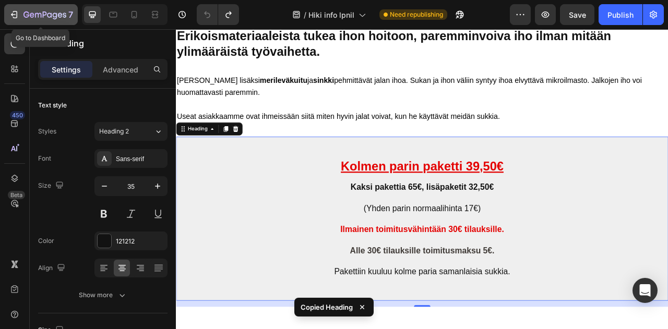
click at [49, 11] on icon "button" at bounding box center [44, 15] width 43 height 9
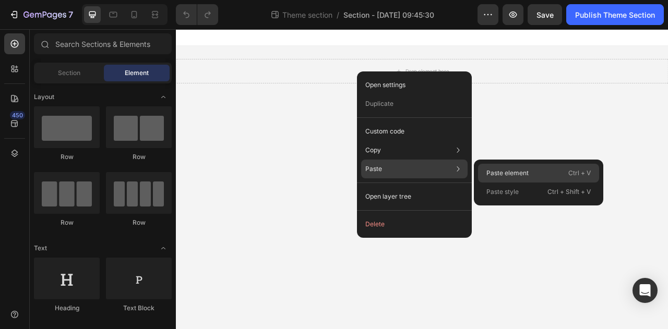
click at [515, 171] on p "Paste element" at bounding box center [508, 173] width 42 height 9
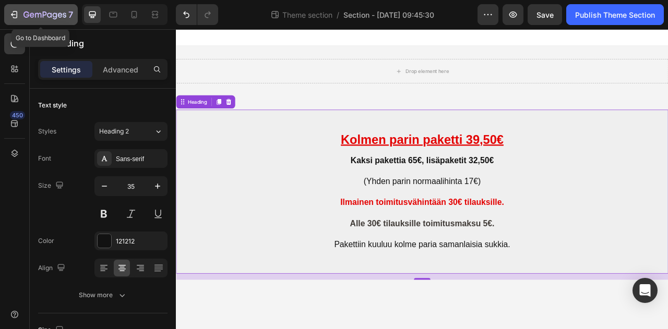
click at [37, 16] on icon "button" at bounding box center [44, 15] width 43 height 9
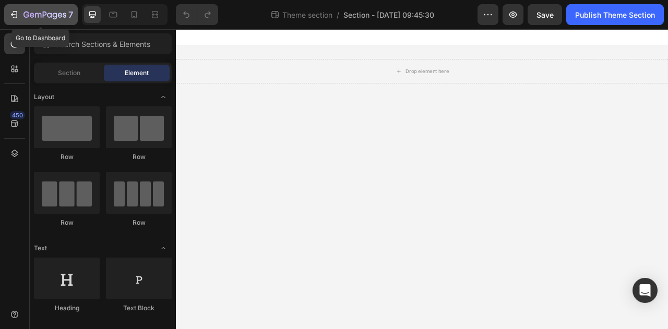
click at [38, 12] on icon "button" at bounding box center [44, 15] width 43 height 9
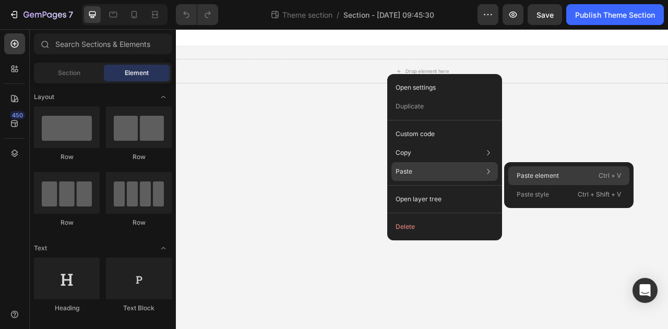
click at [531, 177] on p "Paste element" at bounding box center [538, 175] width 42 height 9
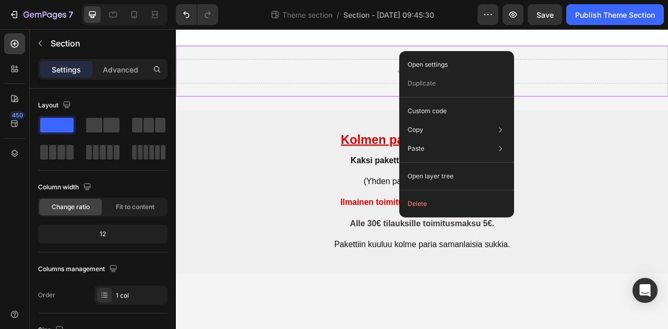
click at [400, 57] on div "Drop element here" at bounding box center [489, 82] width 626 height 65
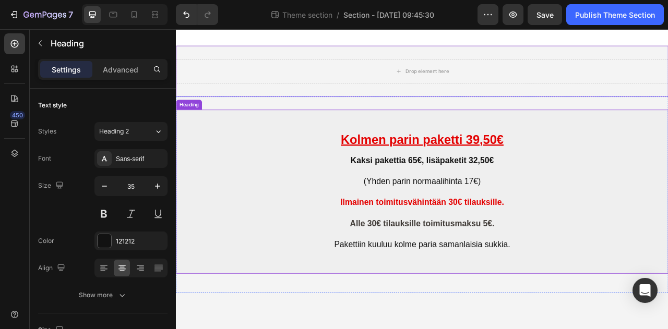
click at [233, 160] on h2 "Kolmen parin paketti 39,50€ Kaksi pakettia 65€, lisäpaketit 32,50€ (Yhden parin…" at bounding box center [489, 236] width 626 height 209
click at [200, 72] on div "Drop element here" at bounding box center [489, 82] width 626 height 31
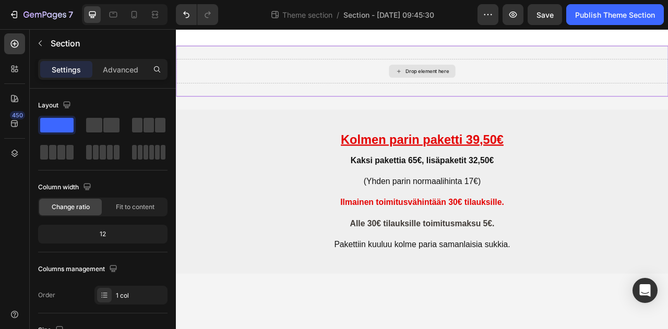
click at [421, 74] on div "Drop element here" at bounding box center [489, 82] width 626 height 31
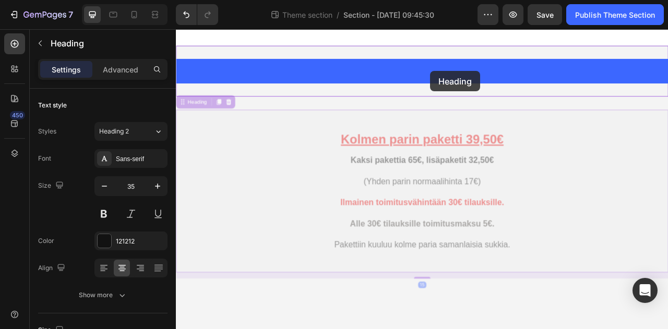
drag, startPoint x: 490, startPoint y: 168, endPoint x: 500, endPoint y: 82, distance: 85.6
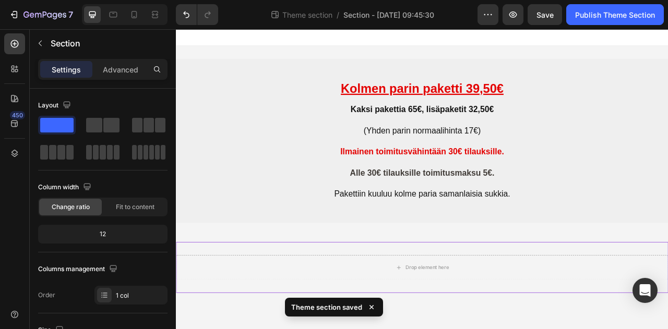
click at [608, 329] on div "Drop element here" at bounding box center [489, 332] width 626 height 65
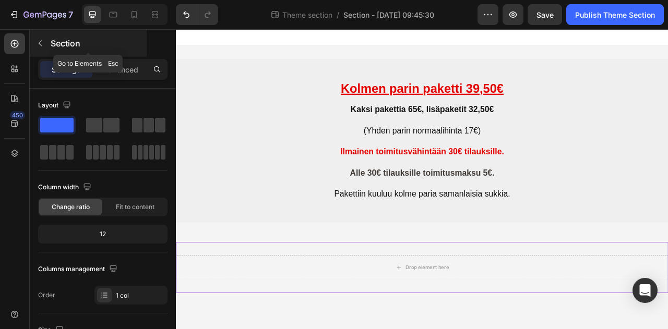
click at [44, 45] on button "button" at bounding box center [40, 43] width 17 height 17
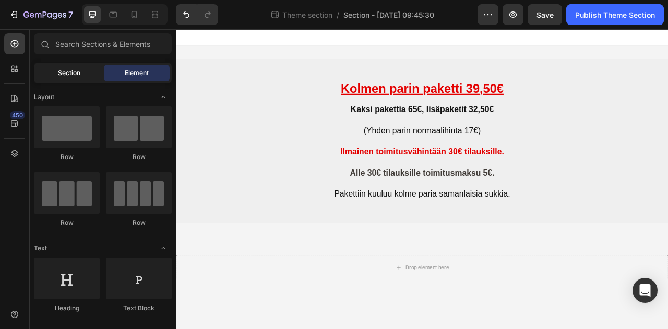
click at [68, 78] on div "Section" at bounding box center [69, 73] width 66 height 17
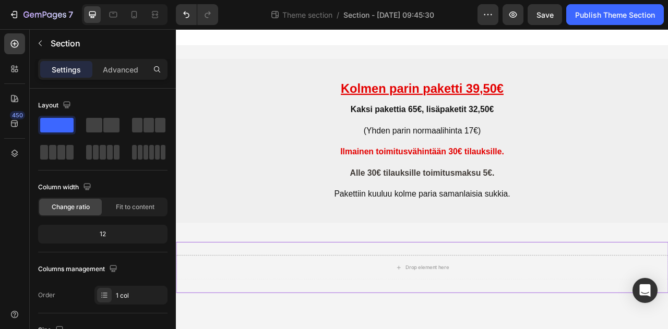
click at [519, 306] on div "Drop element here" at bounding box center [489, 332] width 626 height 65
click at [519, 305] on div "Drop element here" at bounding box center [489, 332] width 626 height 65
click at [245, 329] on div "Drop element here" at bounding box center [489, 332] width 626 height 65
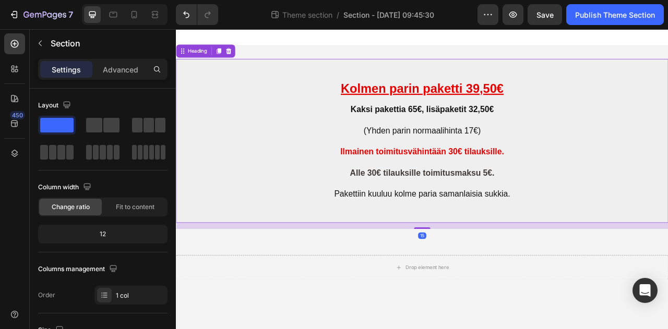
click at [548, 73] on h2 "Kolmen parin paketti 39,50€ Kaksi pakettia 65€, lisäpaketit 32,50€ (Yhden parin…" at bounding box center [489, 171] width 626 height 209
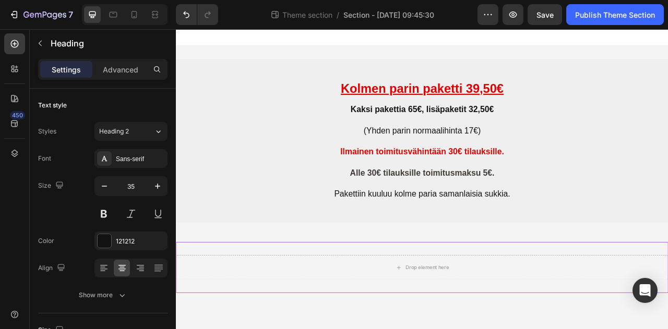
click at [502, 314] on div "Drop element here" at bounding box center [489, 332] width 626 height 65
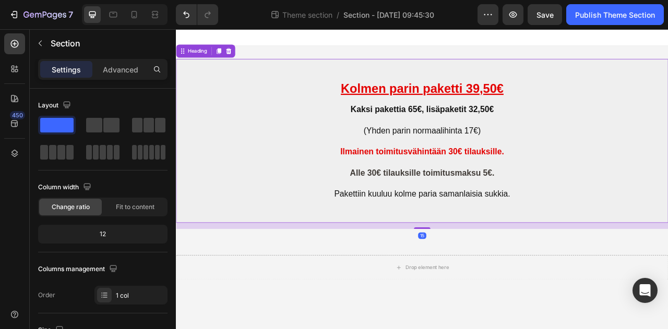
click at [339, 76] on h2 "Kolmen parin paketti 39,50€ Kaksi pakettia 65€, lisäpaketit 32,50€ (Yhden parin…" at bounding box center [489, 171] width 626 height 209
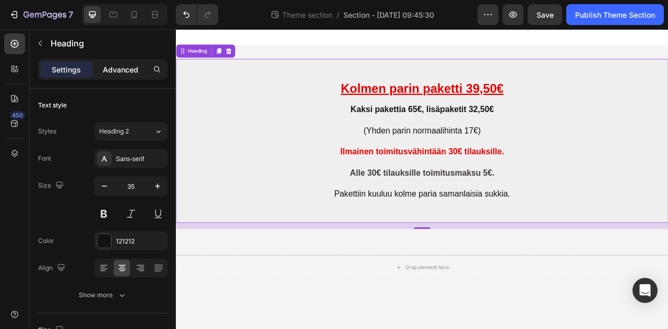
click at [118, 67] on p "Advanced" at bounding box center [120, 69] width 35 height 11
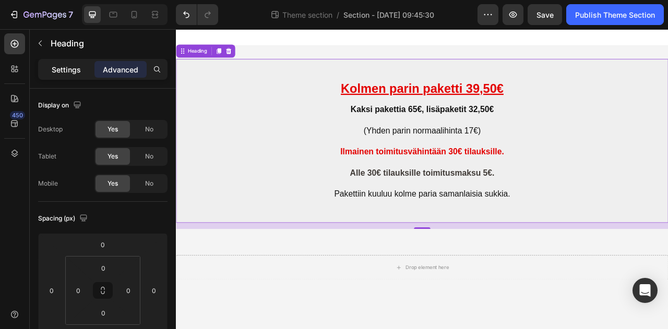
click at [63, 69] on p "Settings" at bounding box center [66, 69] width 29 height 11
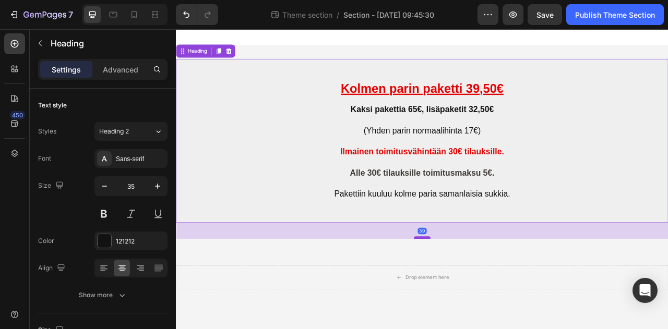
drag, startPoint x: 492, startPoint y: 281, endPoint x: 495, endPoint y: 293, distance: 12.9
click at [495, 293] on div at bounding box center [489, 294] width 21 height 3
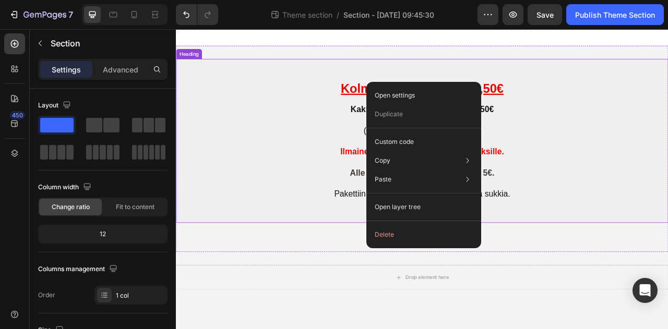
click at [240, 93] on h2 "Kolmen parin paketti 39,50€ Kaksi pakettia 65€, lisäpaketit 32,50€ (Yhden parin…" at bounding box center [489, 171] width 626 height 209
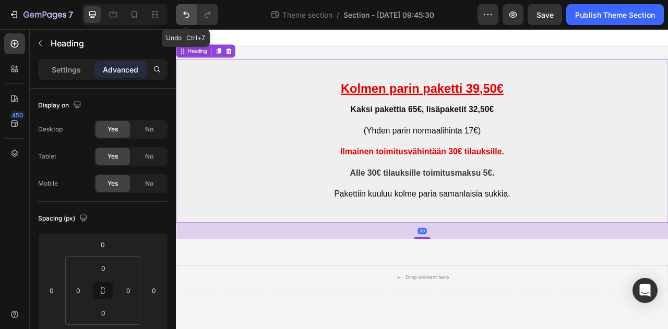
click at [188, 16] on icon "Undo/Redo" at bounding box center [186, 14] width 6 height 7
click at [190, 17] on icon "Undo/Redo" at bounding box center [186, 14] width 10 height 10
type input "15"
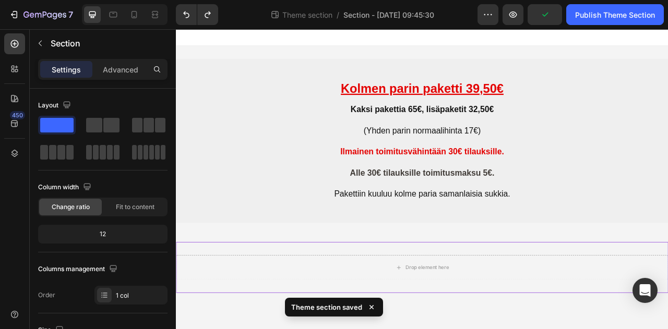
click at [497, 300] on div "Drop element here" at bounding box center [489, 332] width 626 height 65
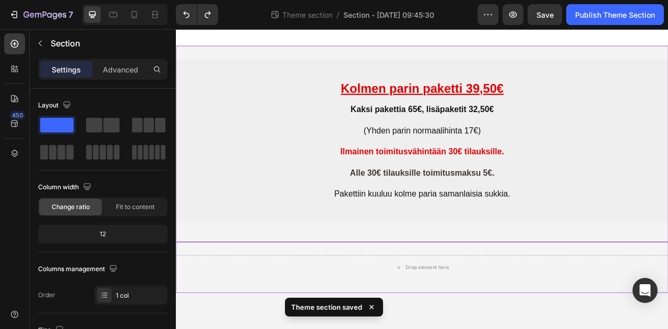
click at [525, 297] on div "Kolmen parin paketti 39,50€ Kaksi pakettia 65€, lisäpaketit 32,50€ (Yhden parin…" at bounding box center [489, 175] width 626 height 250
click at [624, 298] on div "Kolmen parin paketti 39,50€ Kaksi pakettia 65€, lisäpaketit 32,50€ (Yhden parin…" at bounding box center [489, 175] width 626 height 250
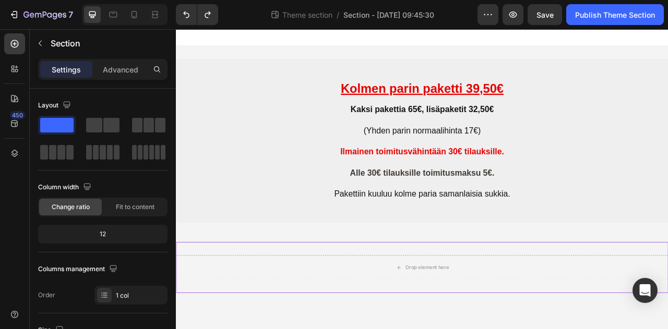
click at [623, 300] on div "Drop element here" at bounding box center [489, 332] width 626 height 65
click at [611, 314] on div "Drop element here" at bounding box center [489, 332] width 626 height 65
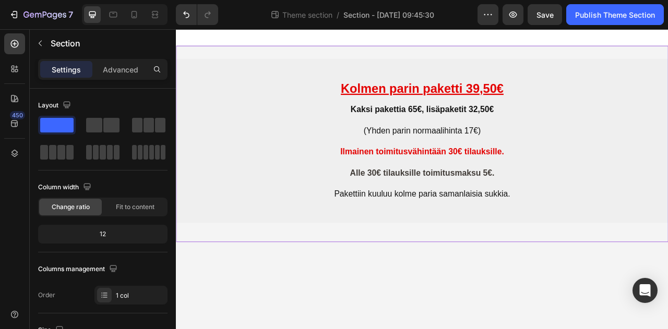
click at [427, 293] on div "Kolmen parin paketti 39,50€ Kaksi pakettia 65€, lisäpaketit 32,50€ (Yhden parin…" at bounding box center [489, 175] width 626 height 250
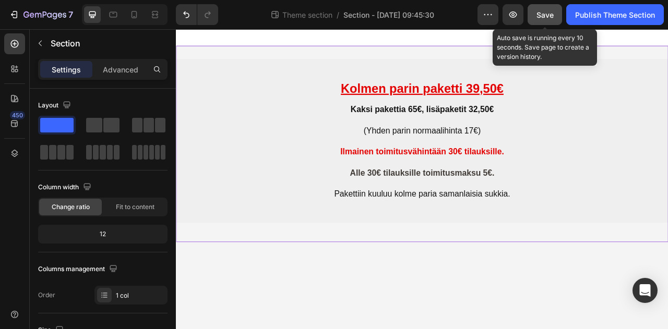
click at [550, 17] on span "Save" at bounding box center [545, 14] width 17 height 9
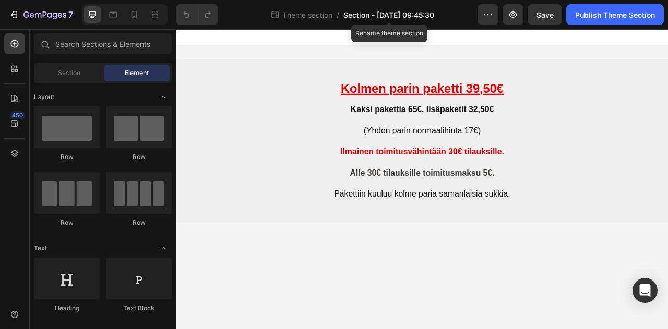
click at [422, 17] on span "Section - [DATE] 09:45:30" at bounding box center [388, 14] width 91 height 11
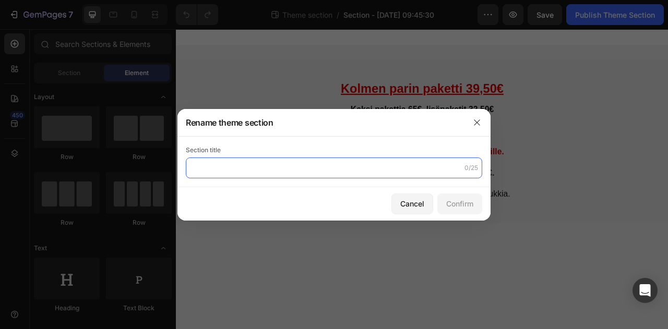
click at [207, 172] on input "text" at bounding box center [334, 168] width 297 height 21
type input "Hinnoittelubox 1"
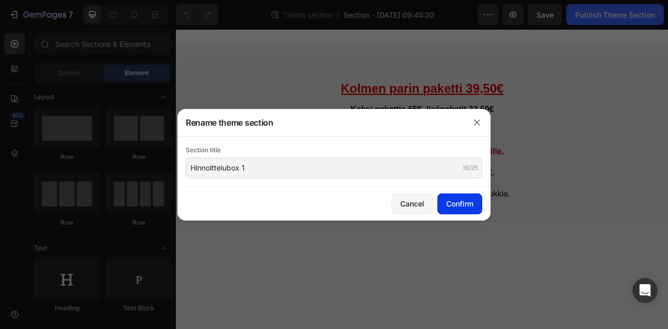
click at [460, 205] on div "Confirm" at bounding box center [459, 203] width 27 height 11
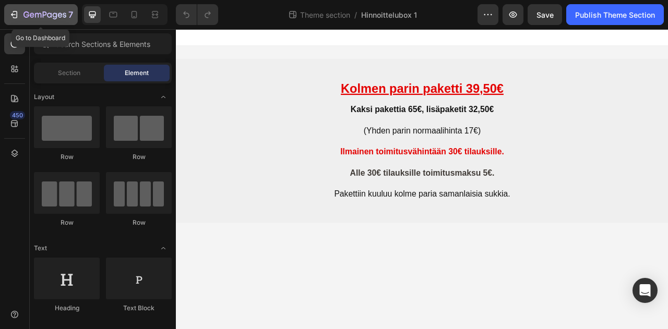
click at [49, 18] on icon "button" at bounding box center [44, 15] width 43 height 9
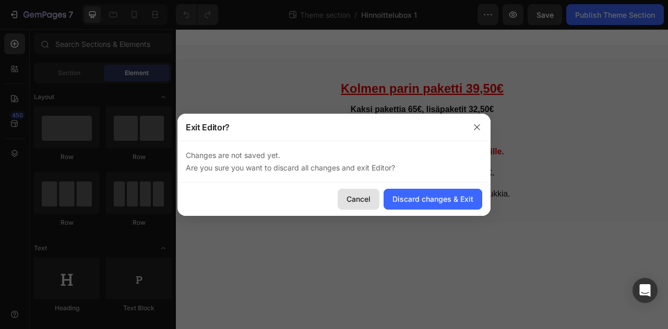
click at [364, 200] on div "Cancel" at bounding box center [359, 199] width 24 height 11
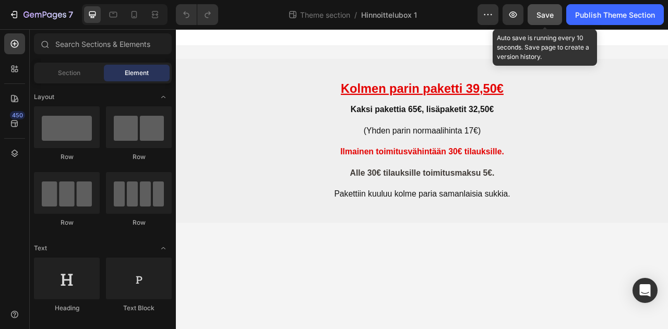
click at [545, 15] on span "Save" at bounding box center [545, 14] width 17 height 9
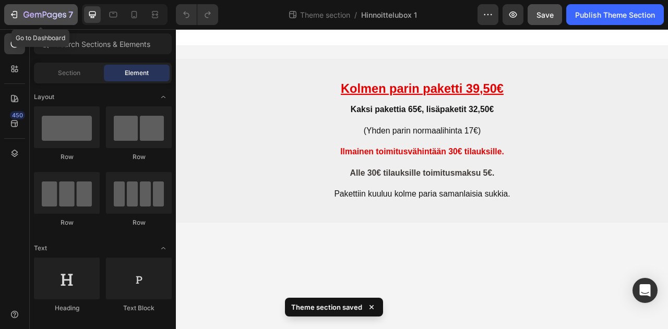
click at [41, 18] on icon "button" at bounding box center [44, 15] width 43 height 9
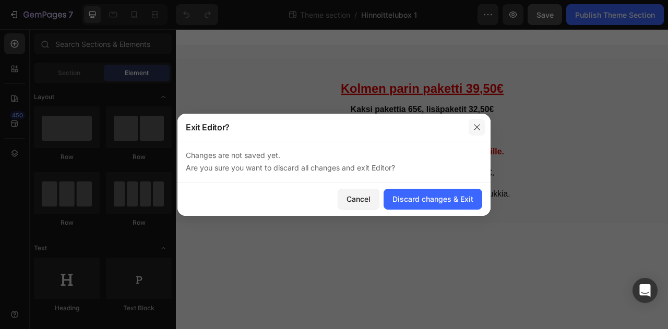
click at [479, 126] on icon "button" at bounding box center [477, 127] width 8 height 8
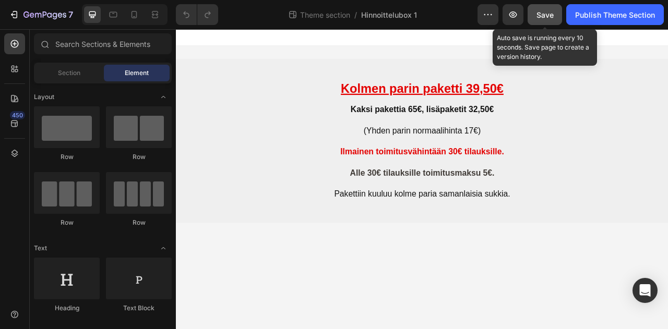
click at [548, 11] on span "Save" at bounding box center [545, 14] width 17 height 9
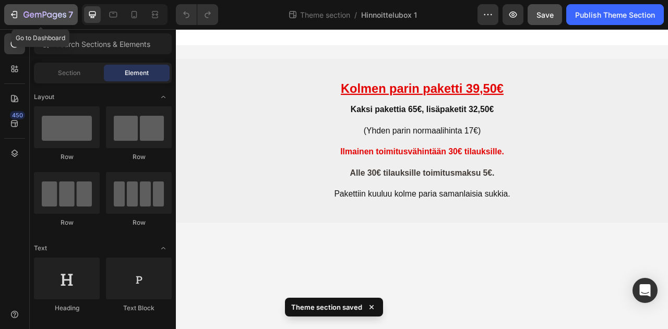
click at [55, 17] on icon "button" at bounding box center [55, 16] width 5 height 7
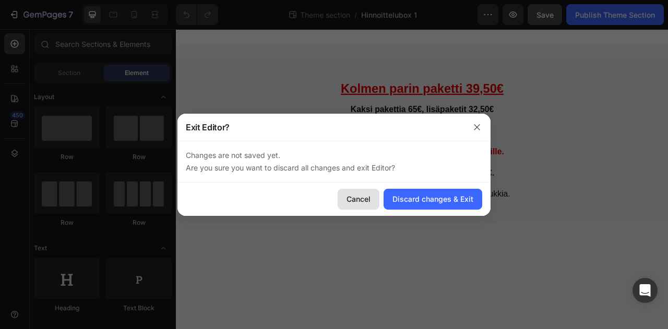
click at [368, 202] on div "Cancel" at bounding box center [359, 199] width 24 height 11
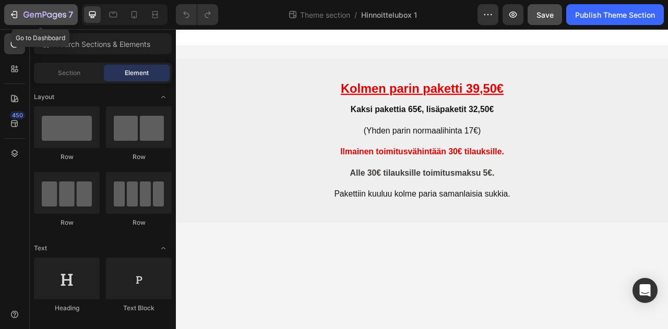
click at [42, 18] on icon "button" at bounding box center [44, 15] width 43 height 9
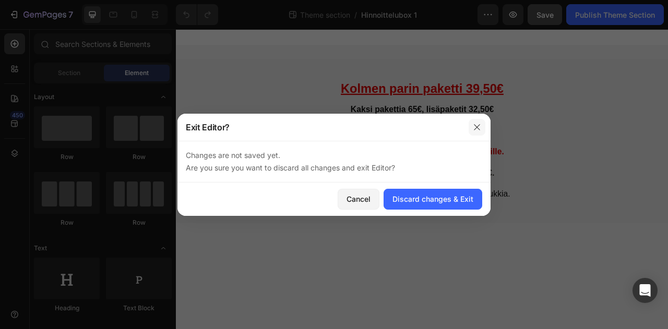
click at [478, 128] on icon "button" at bounding box center [477, 127] width 6 height 6
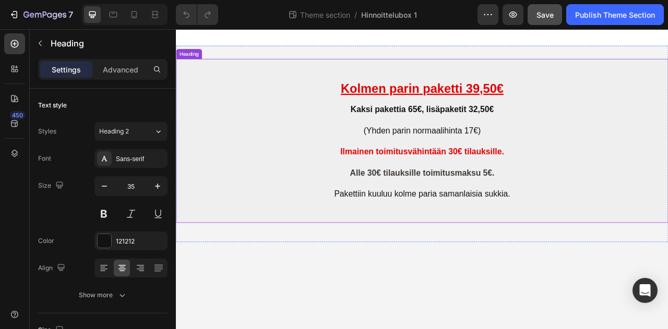
click at [605, 153] on h2 "Kolmen parin paketti 39,50€ Kaksi pakettia 65€, lisäpaketit 32,50€ (Yhden parin…" at bounding box center [489, 171] width 626 height 209
click at [592, 292] on div "Kolmen parin paketti 39,50€ Kaksi pakettia 65€, lisäpaketit 32,50€ (Yhden parin…" at bounding box center [489, 175] width 626 height 250
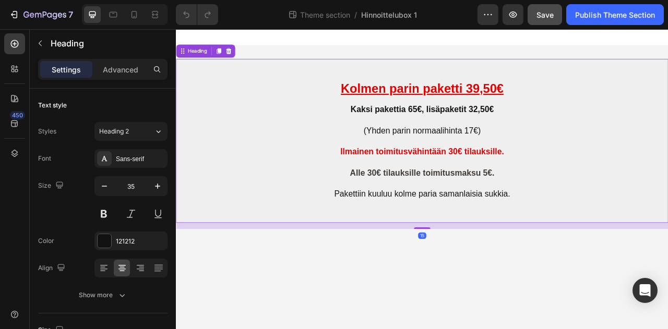
click at [590, 174] on h2 "Kolmen parin paketti 39,50€ Kaksi pakettia 65€, lisäpaketit 32,50€ (Yhden parin…" at bounding box center [489, 171] width 626 height 209
click at [490, 12] on icon "button" at bounding box center [488, 14] width 10 height 10
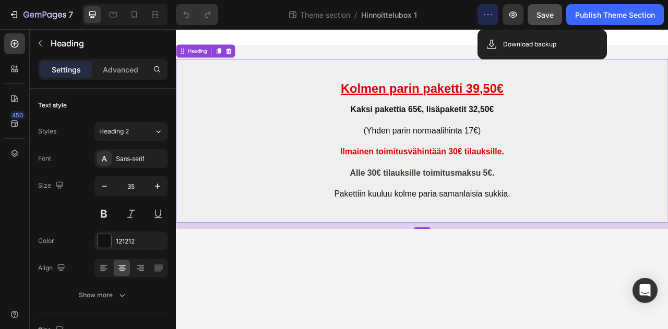
click at [490, 12] on icon "button" at bounding box center [488, 14] width 10 height 10
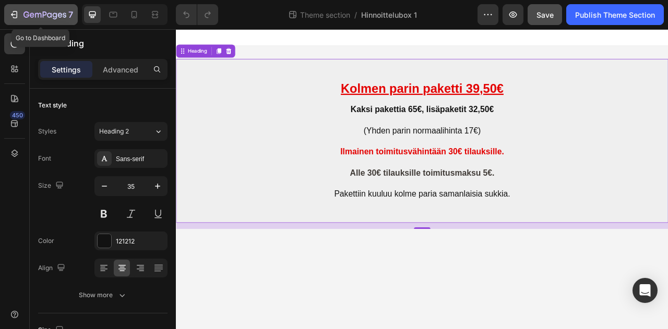
click at [53, 14] on icon "button" at bounding box center [55, 16] width 5 height 7
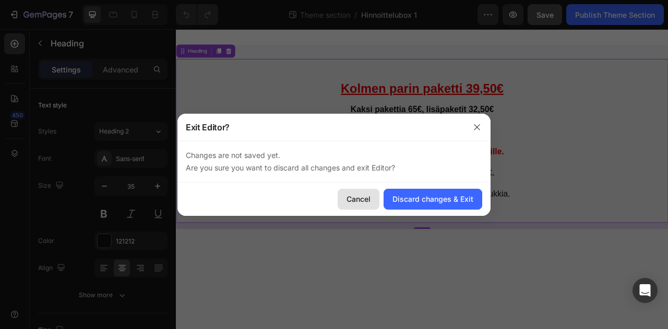
click at [357, 200] on div "Cancel" at bounding box center [359, 199] width 24 height 11
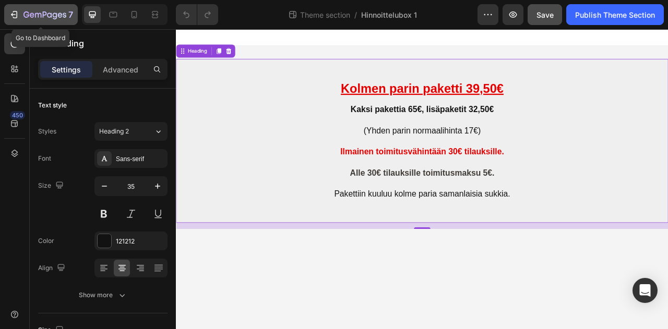
click at [40, 15] on icon "button" at bounding box center [44, 15] width 43 height 9
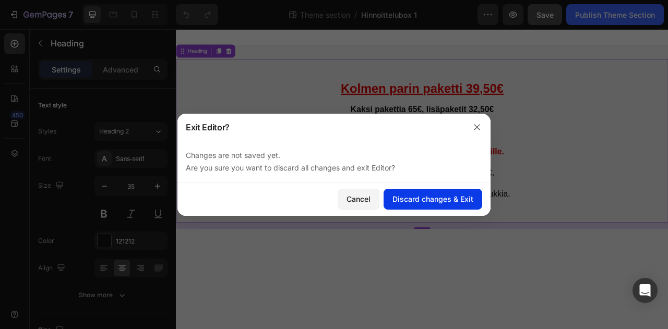
click at [433, 199] on div "Discard changes & Exit" at bounding box center [433, 199] width 81 height 11
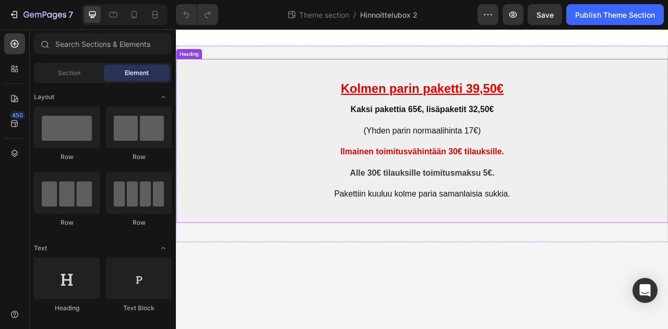
click at [472, 182] on strong "vähintään 30€ tilauksille." at bounding box center [532, 184] width 123 height 11
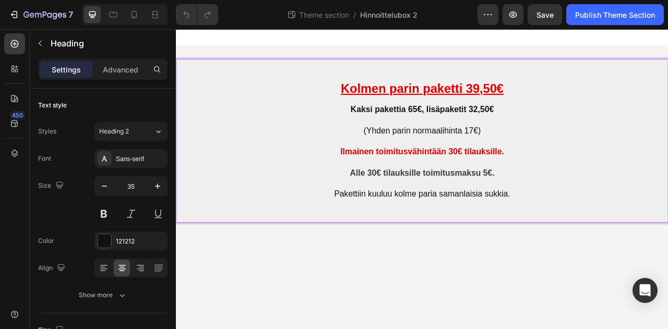
click at [591, 184] on strong "vähintään 30€ tilauksille." at bounding box center [532, 184] width 123 height 11
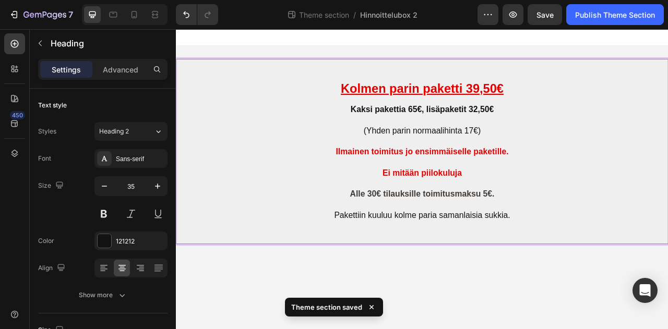
click at [437, 208] on p "Kolmen parin paketti 39,50€ Kaksi pakettia 65€, lisäpaketit 32,50€ (Yhden parin…" at bounding box center [489, 185] width 624 height 234
click at [612, 189] on p "Kolmen parin paketti 39,50€ Kaksi pakettia 65€, lisäpaketit 32,50€ (Yhden parin…" at bounding box center [489, 185] width 624 height 234
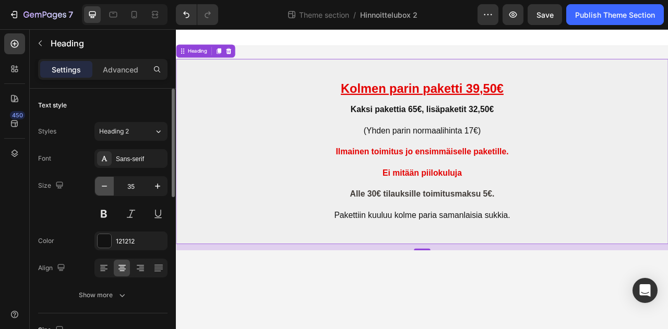
click at [108, 187] on icon "button" at bounding box center [104, 186] width 10 height 10
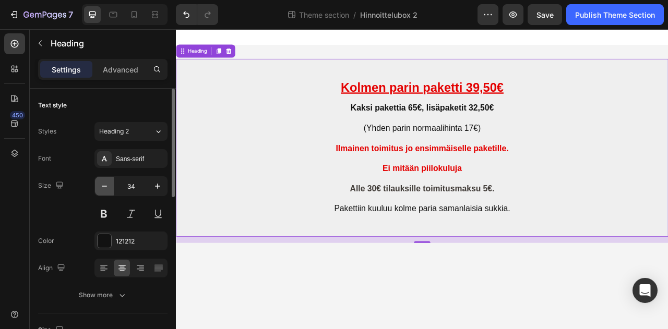
click at [108, 187] on icon "button" at bounding box center [104, 186] width 10 height 10
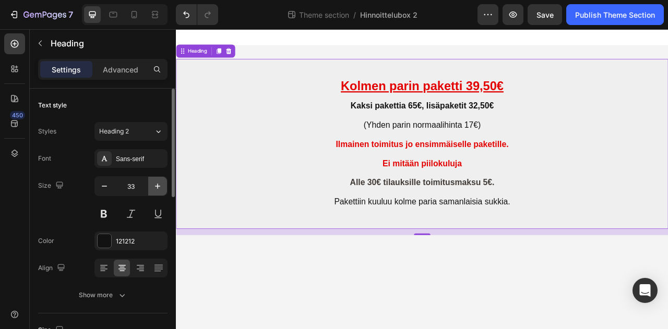
click at [160, 191] on button "button" at bounding box center [157, 186] width 19 height 19
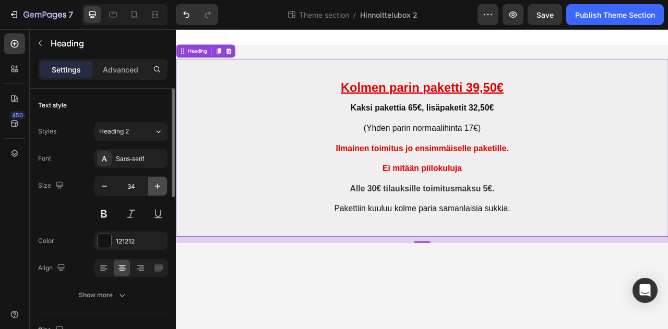
click at [160, 191] on button "button" at bounding box center [157, 186] width 19 height 19
type input "35"
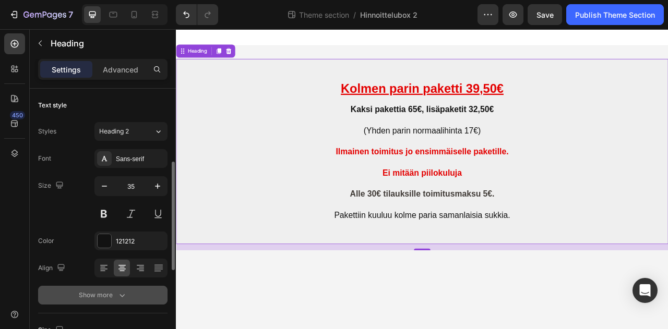
scroll to position [52, 0]
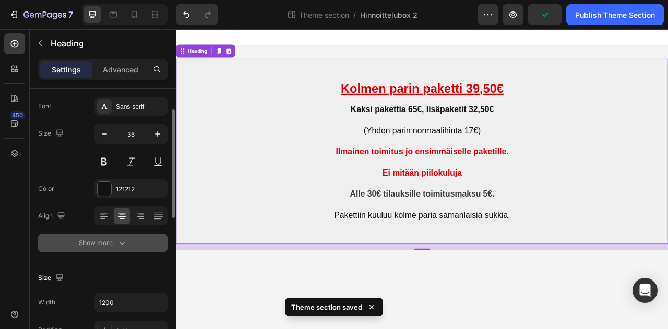
click at [121, 243] on icon "button" at bounding box center [122, 243] width 10 height 10
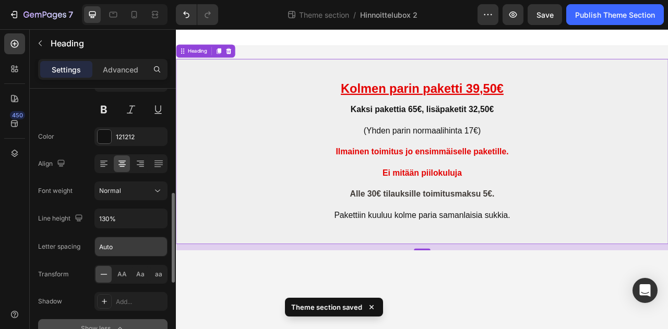
scroll to position [157, 0]
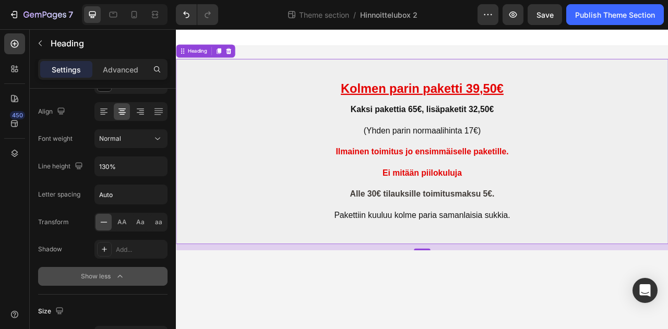
click at [592, 185] on strong "Ilmainen toimitus jo ensimmäiselle paketille" at bounding box center [487, 184] width 217 height 11
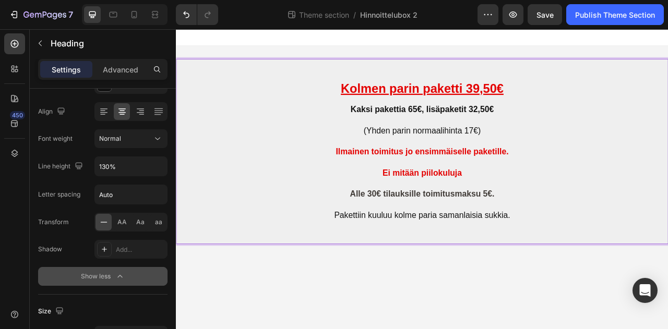
click at [609, 186] on p "Kolmen parin paketti 39,50€ Kaksi pakettia 65€, lisäpaketit 32,50€ (Yhden parin…" at bounding box center [489, 185] width 624 height 234
click at [433, 211] on p "Kolmen parin paketti 39,50€ Kaksi pakettia 65€, lisäpaketit 32,50€ (Yhden parin…" at bounding box center [489, 185] width 624 height 234
click at [159, 165] on icon "button" at bounding box center [157, 166] width 10 height 10
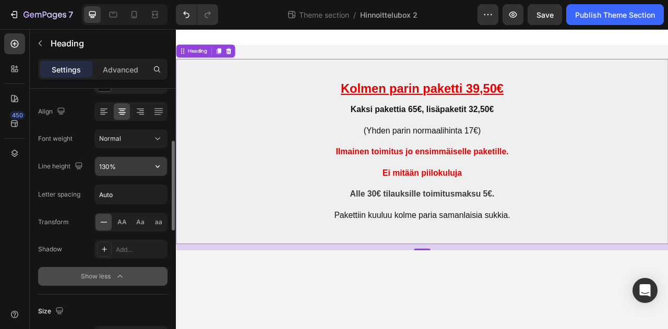
click at [159, 165] on icon "button" at bounding box center [157, 166] width 10 height 10
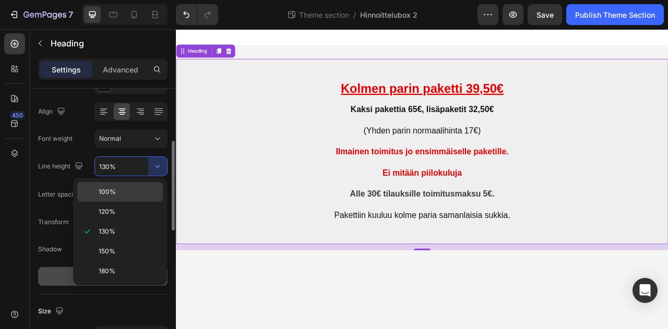
click at [106, 192] on span "100%" at bounding box center [107, 191] width 17 height 9
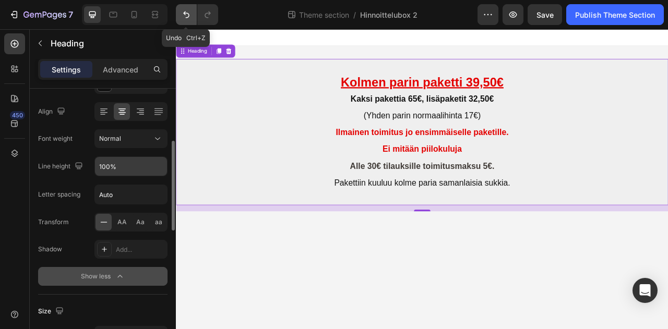
click at [182, 16] on icon "Undo/Redo" at bounding box center [186, 14] width 10 height 10
type input "130%"
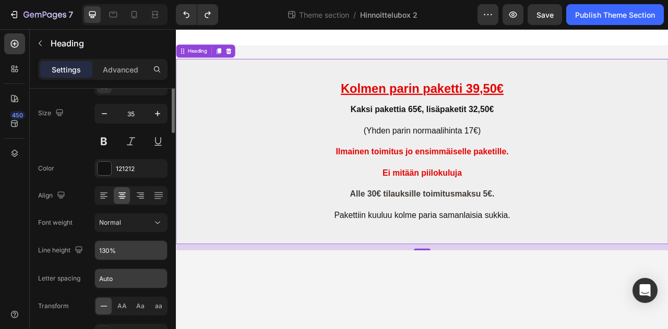
scroll to position [0, 0]
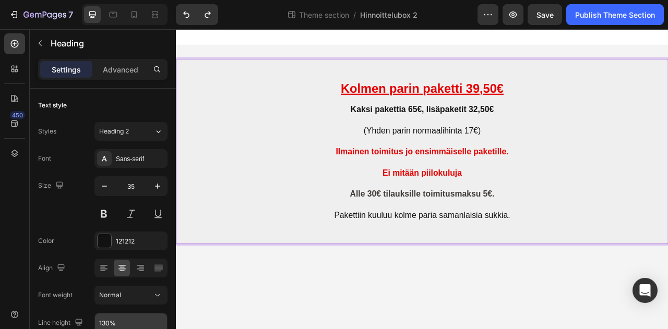
click at [610, 180] on p "Kolmen parin paketti 39,50€ Kaksi pakettia 65€, lisäpaketit 32,50€ (Yhden parin…" at bounding box center [489, 185] width 624 height 234
click at [431, 198] on p "Kolmen parin paketti 39,50€ Kaksi pakettia 65€, lisäpaketit 32,50€ (Yhden parin…" at bounding box center [489, 185] width 624 height 234
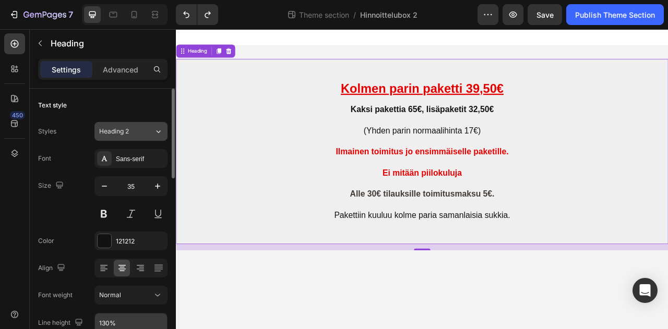
click at [160, 131] on icon at bounding box center [159, 132] width 4 height 3
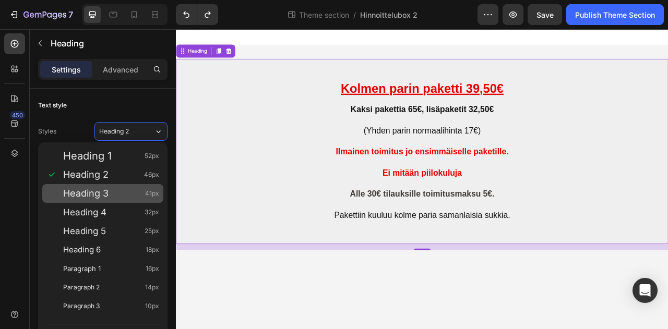
click at [108, 195] on span "Heading 3" at bounding box center [85, 193] width 45 height 10
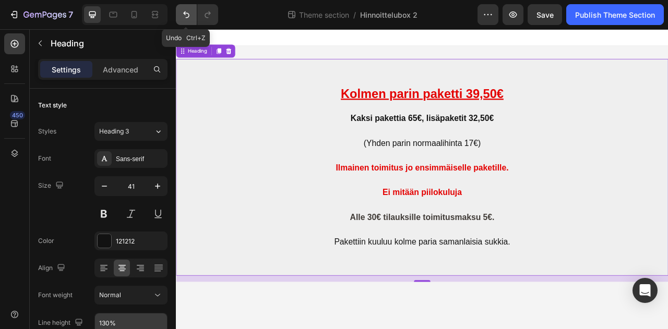
click at [184, 15] on icon "Undo/Redo" at bounding box center [186, 14] width 10 height 10
type input "35"
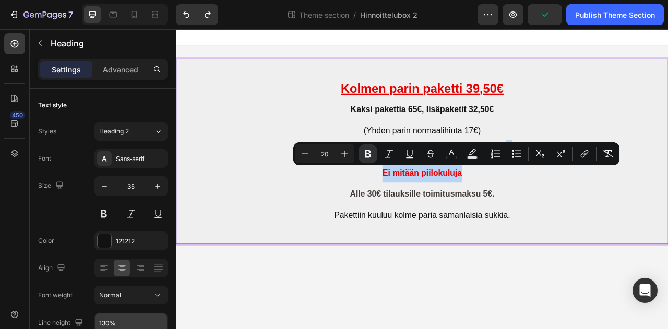
drag, startPoint x: 560, startPoint y: 205, endPoint x: 599, endPoint y: 193, distance: 41.0
click at [599, 193] on p "⁠⁠⁠⁠⁠⁠⁠ Kolmen parin paketti 39,50€ Kaksi pakettia 65€, lisäpaketit 32,50€ (Yhd…" at bounding box center [489, 185] width 624 height 234
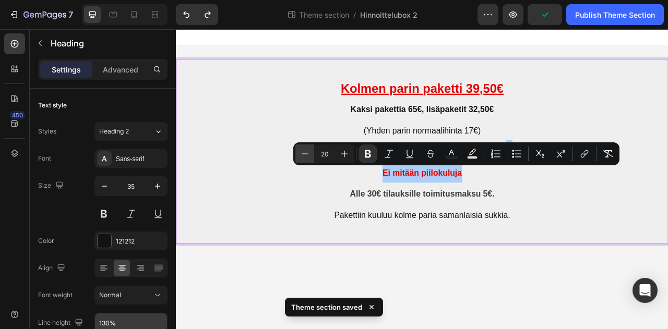
click at [305, 156] on icon "Editor contextual toolbar" at bounding box center [305, 154] width 10 height 10
type input "18"
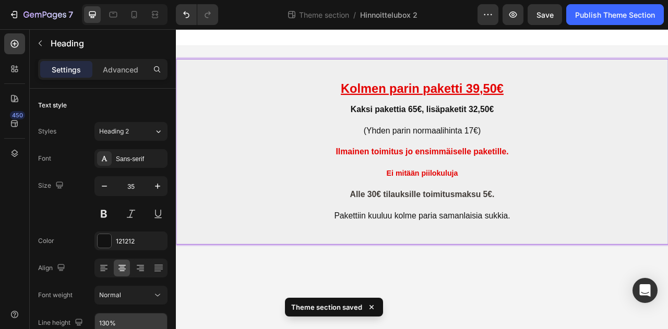
click at [279, 224] on p "Kolmen parin paketti 39,50€ Kaksi pakettia 65€, lisäpaketit 32,50€ (Yhden parin…" at bounding box center [489, 185] width 624 height 234
click at [609, 187] on p "Kolmen parin paketti 39,50€ Kaksi pakettia 65€, lisäpaketit 32,50€ (Yhden parin…" at bounding box center [489, 185] width 624 height 234
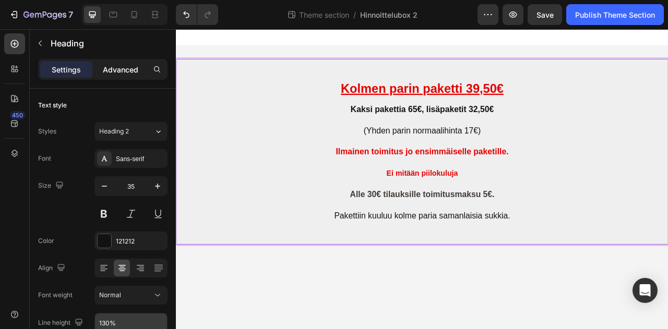
click at [120, 73] on p "Advanced" at bounding box center [120, 69] width 35 height 11
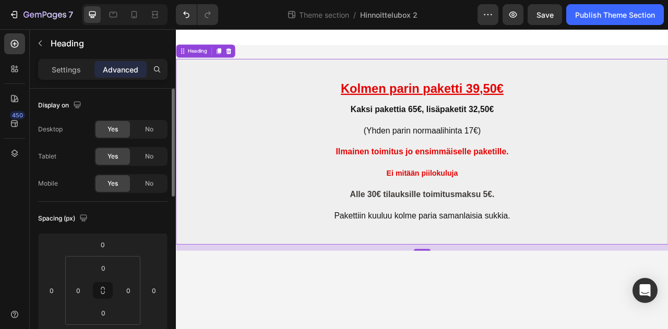
scroll to position [52, 0]
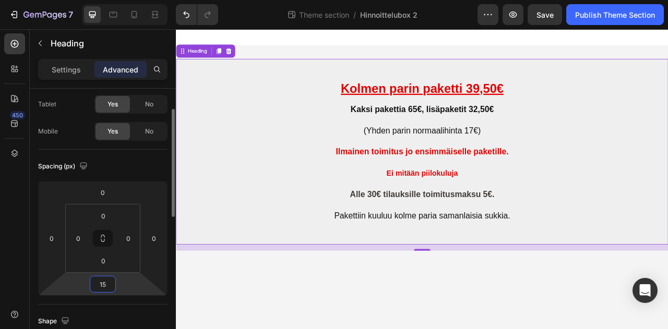
click at [107, 286] on input "15" at bounding box center [102, 285] width 21 height 16
click at [108, 283] on input "15" at bounding box center [102, 285] width 21 height 16
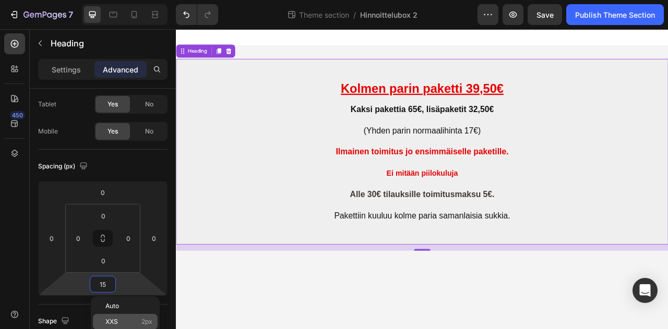
type input "1"
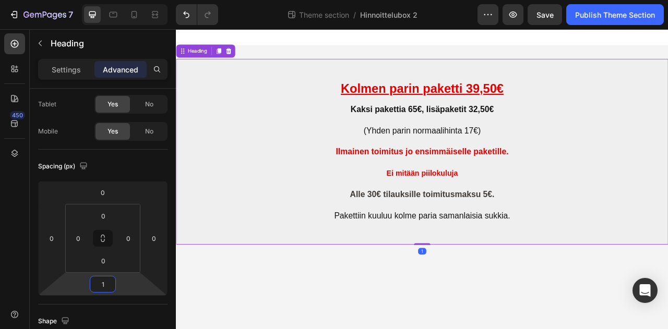
type input "15"
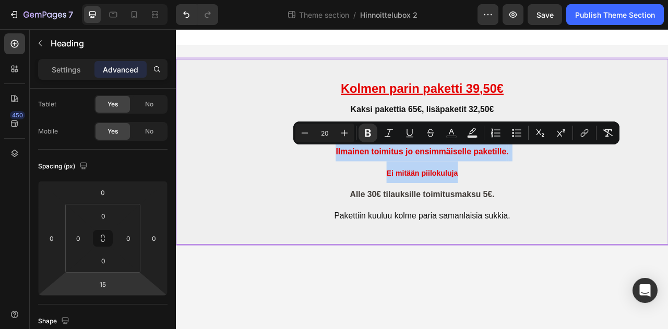
drag, startPoint x: 377, startPoint y: 185, endPoint x: 547, endPoint y: 215, distance: 172.2
click at [547, 215] on p "⁠⁠⁠⁠⁠⁠⁠ Kolmen parin paketti 39,50€ Kaksi pakettia 65€, lisäpaketit 32,50€ (Yhd…" at bounding box center [489, 185] width 624 height 234
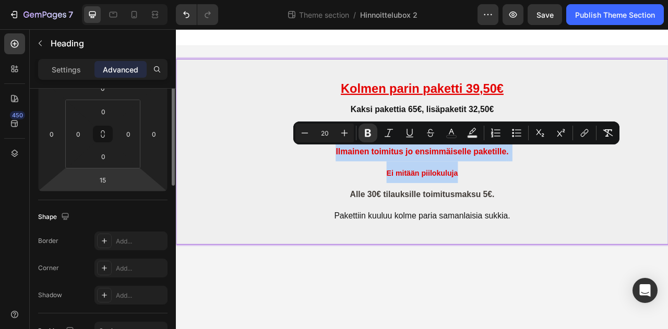
scroll to position [0, 0]
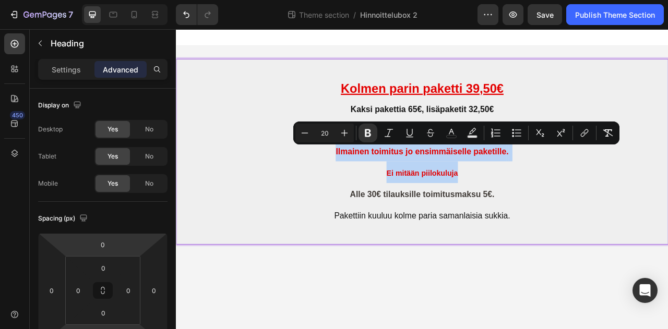
click at [616, 220] on p "Kolmen parin paketti 39,50€ Kaksi pakettia 65€, lisäpaketit 32,50€ (Yhden parin…" at bounding box center [489, 185] width 624 height 234
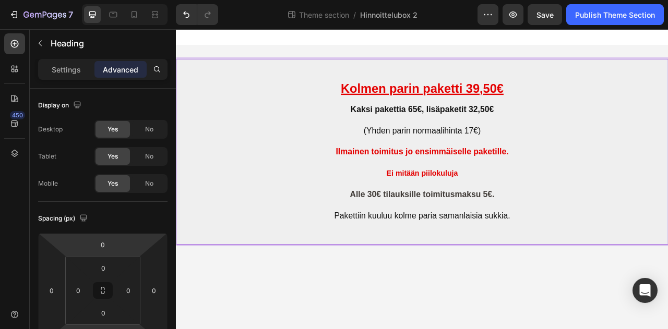
click at [439, 208] on p "Kolmen parin paketti 39,50€ Kaksi pakettia 65€, lisäpaketit 32,50€ (Yhden parin…" at bounding box center [489, 185] width 624 height 234
click at [66, 71] on p "Settings" at bounding box center [66, 69] width 29 height 11
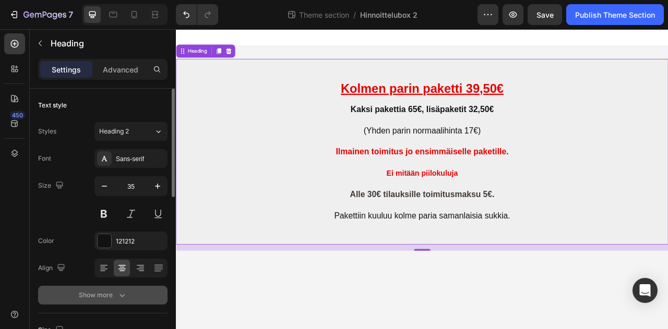
click at [123, 298] on icon "button" at bounding box center [122, 295] width 10 height 10
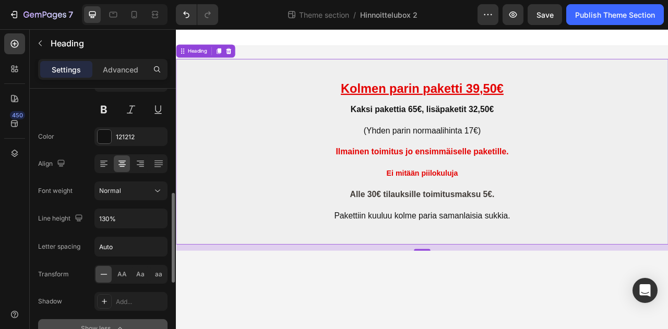
scroll to position [157, 0]
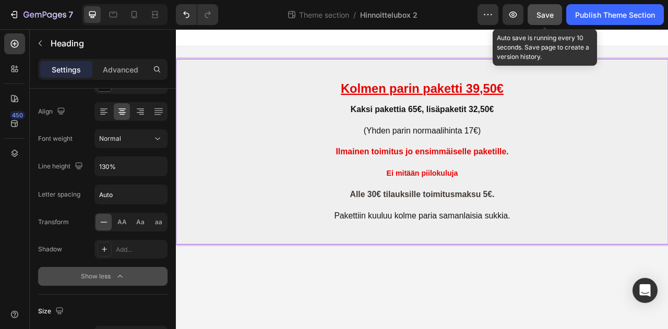
click at [547, 14] on span "Save" at bounding box center [545, 14] width 17 height 9
